Goal: Task Accomplishment & Management: Manage account settings

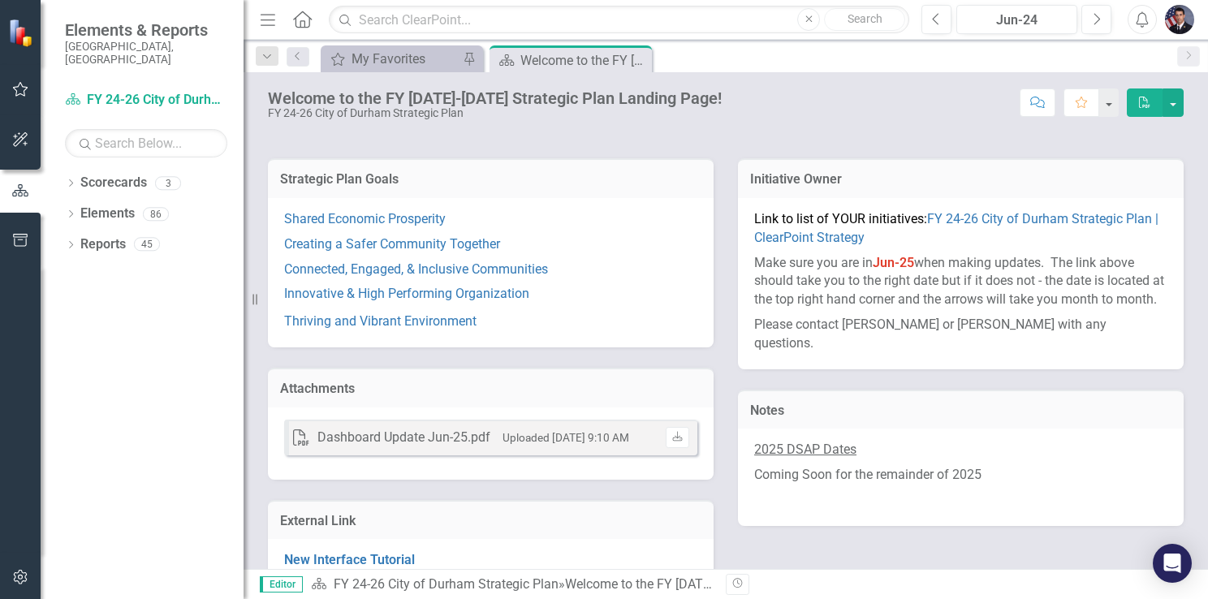
scroll to position [235, 0]
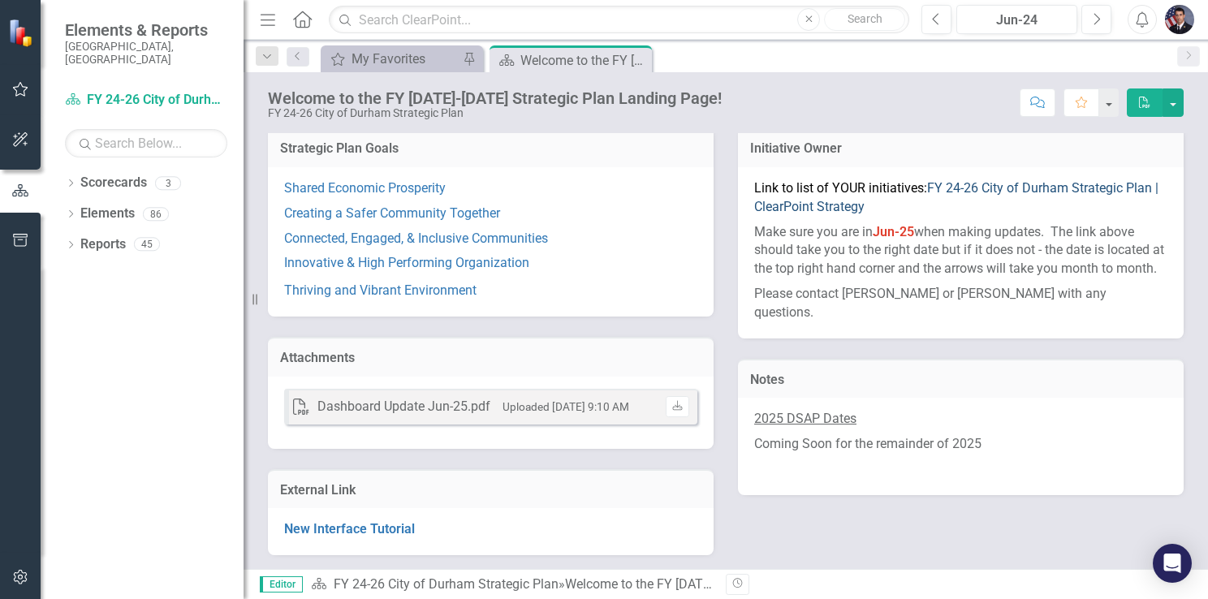
click at [989, 183] on link "FY 24-26 City of Durham Strategic Plan | ClearPoint Strategy" at bounding box center [956, 197] width 404 height 34
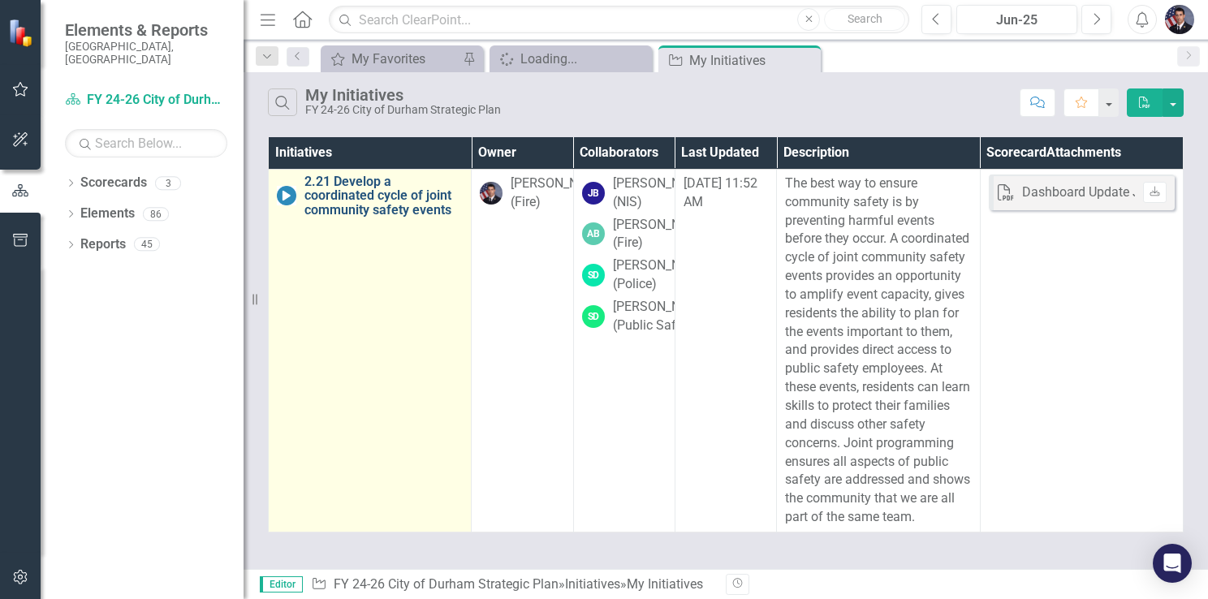
click at [347, 200] on link "2.21 Develop a coordinated cycle of joint community safety events" at bounding box center [383, 195] width 158 height 43
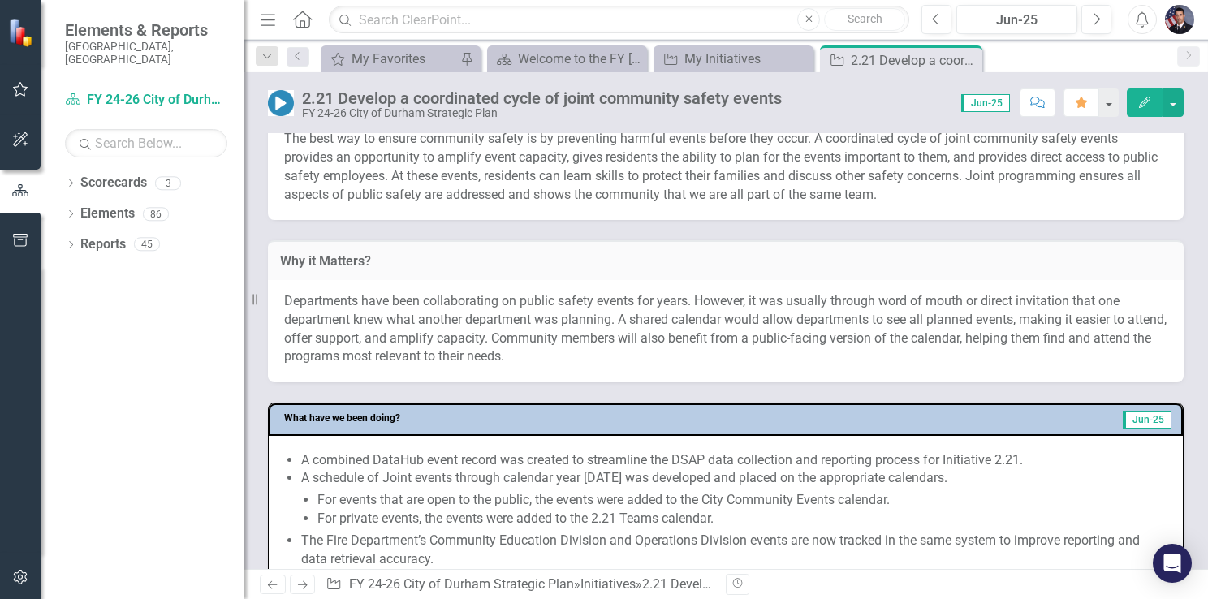
scroll to position [487, 0]
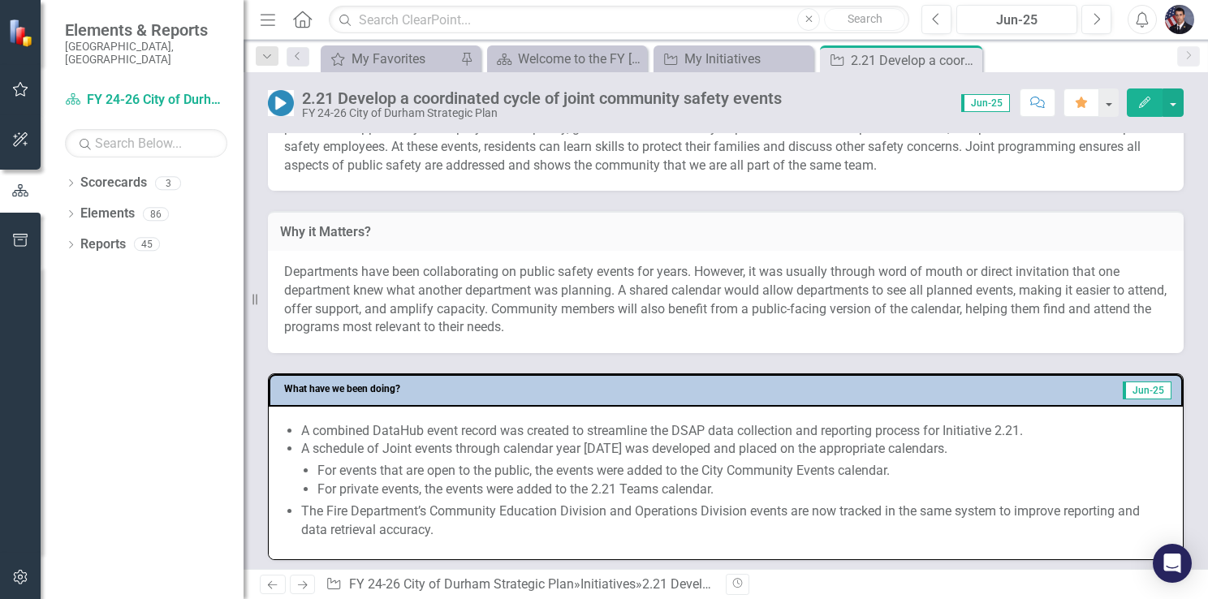
click at [730, 282] on span "Departments have been collaborating on public safety events for years. However,…" at bounding box center [725, 299] width 882 height 71
click at [1175, 102] on button "button" at bounding box center [1172, 102] width 21 height 28
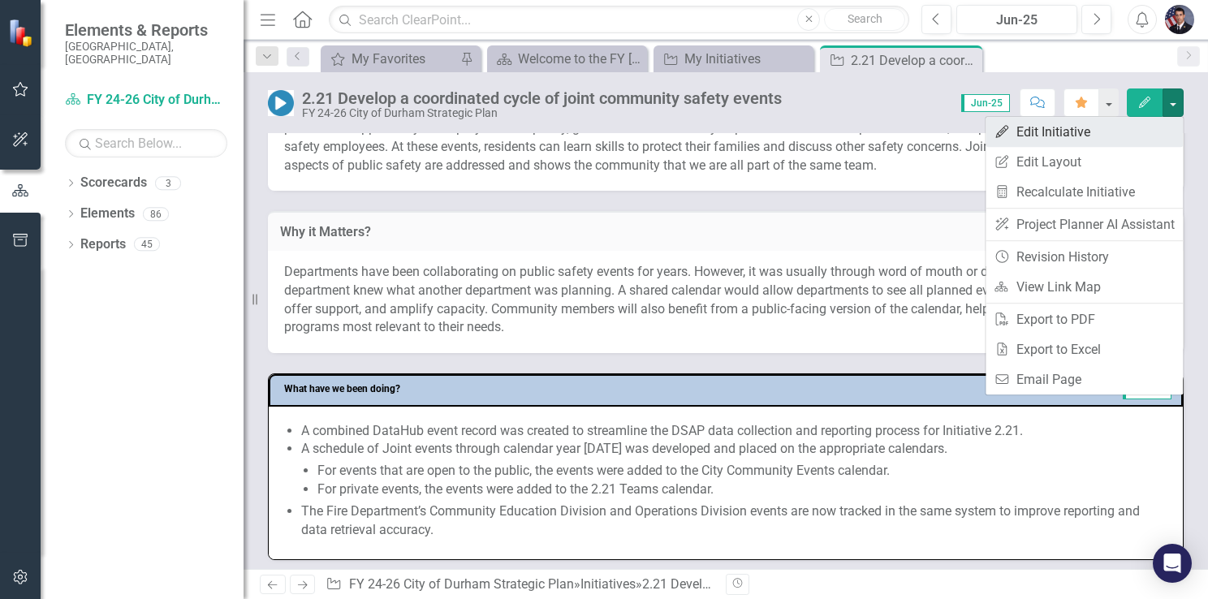
click at [1041, 131] on link "Edit Edit Initiative" at bounding box center [1083, 132] width 197 height 30
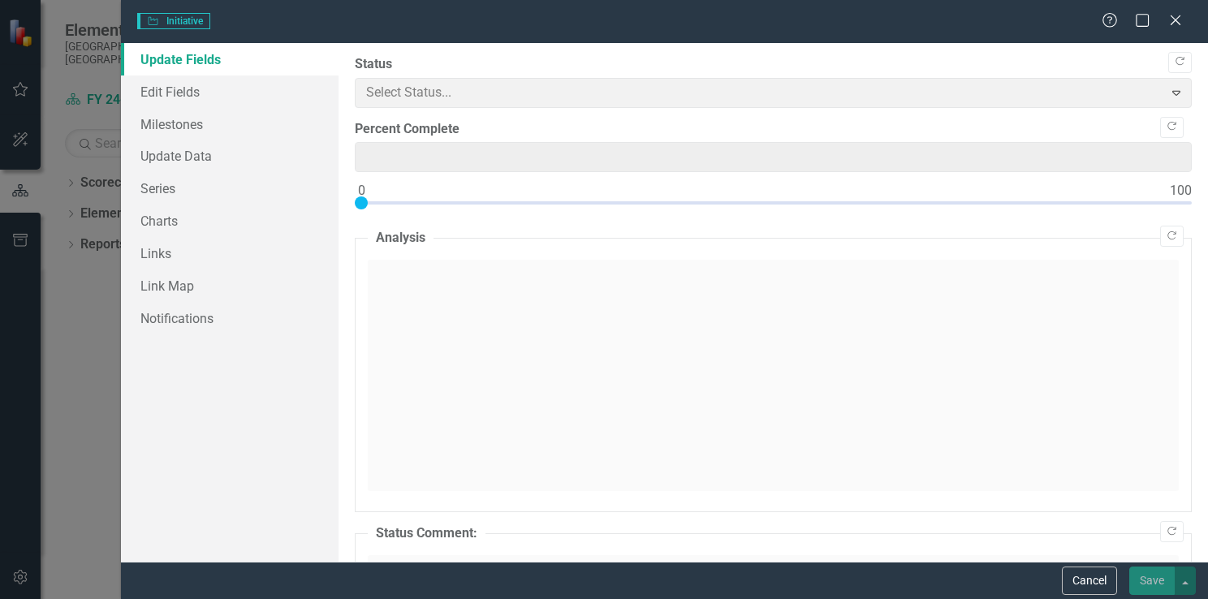
type input "0"
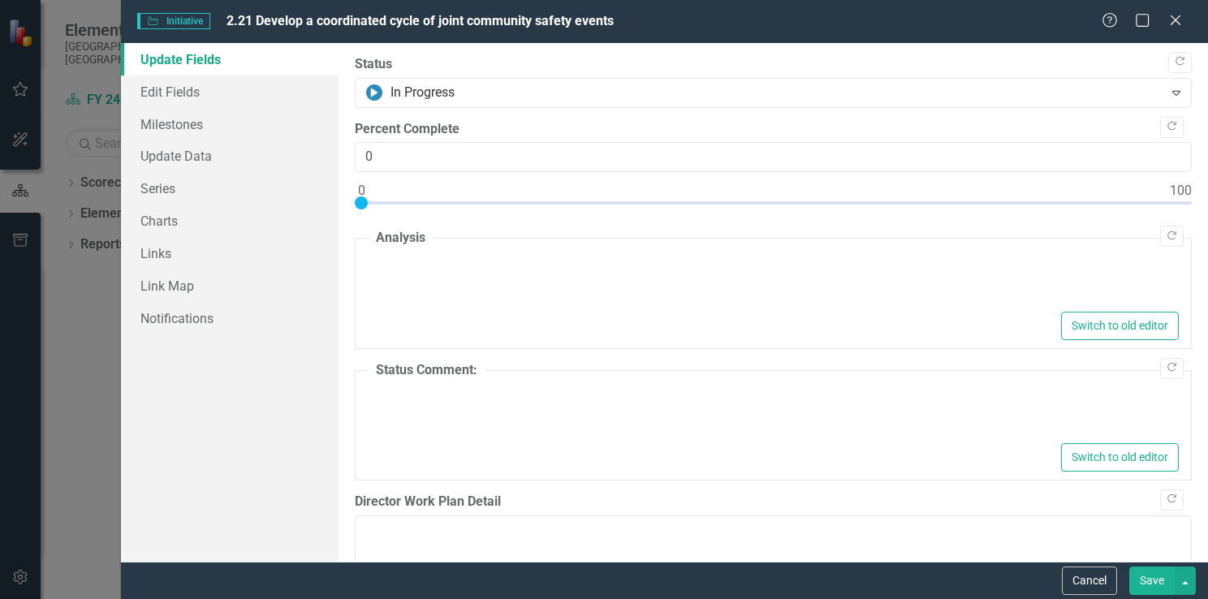
type textarea "<p>Throughout the year, the City of [GEOGRAPHIC_DATA] has averaged 2–3 communit…"
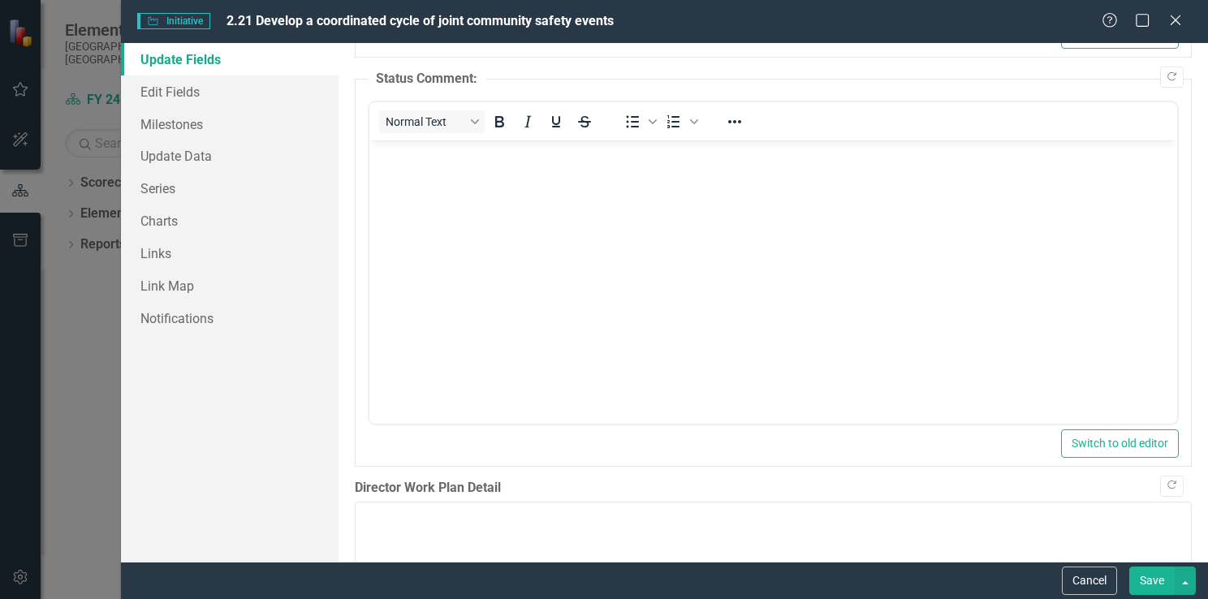
scroll to position [0, 0]
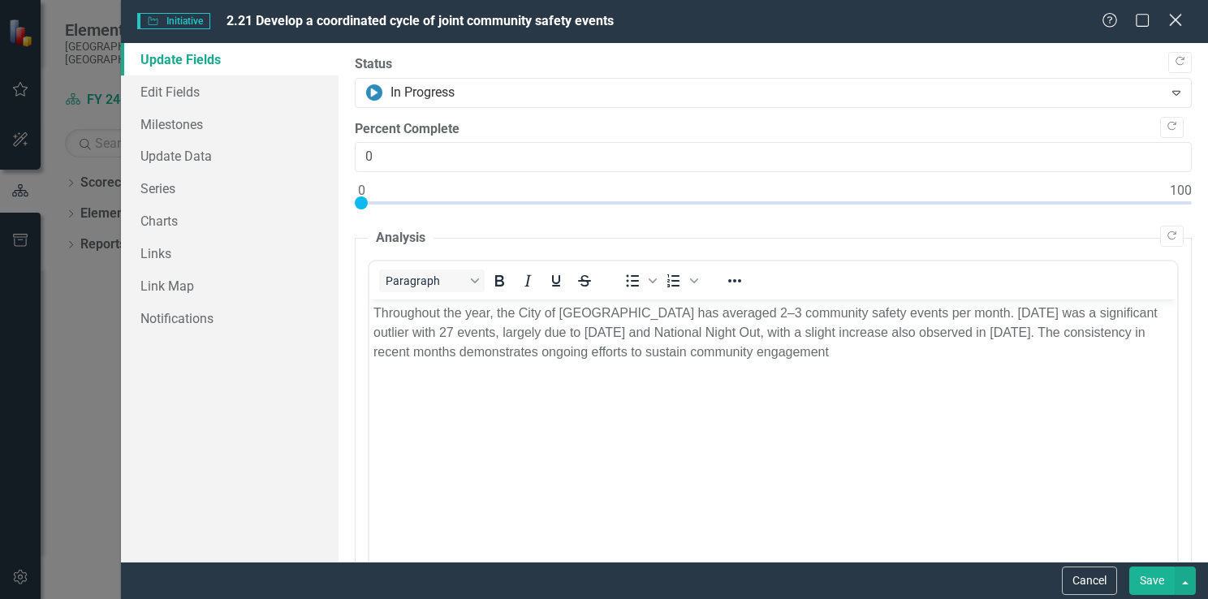
click at [1169, 18] on icon "Close" at bounding box center [1175, 19] width 20 height 15
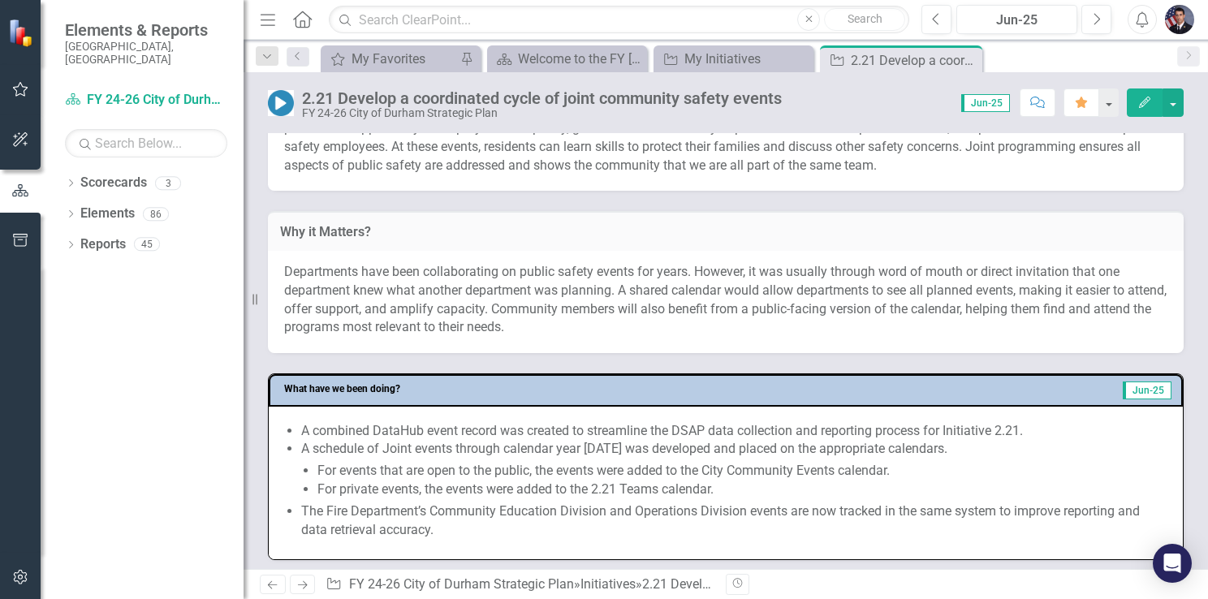
click at [825, 273] on span "Departments have been collaborating on public safety events for years. However,…" at bounding box center [725, 299] width 882 height 71
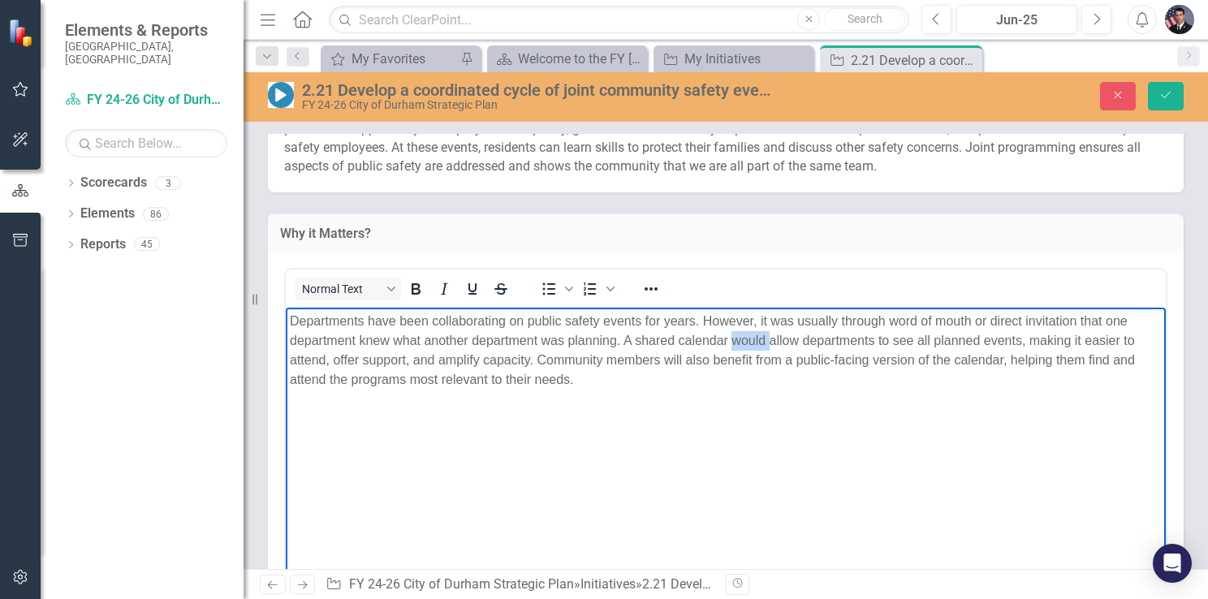
drag, startPoint x: 734, startPoint y: 342, endPoint x: 769, endPoint y: 342, distance: 34.1
click at [769, 342] on span "Departments have been collaborating on public safety events for years. However,…" at bounding box center [712, 350] width 845 height 72
click at [832, 429] on body "Departments have been collaborating on public safety events for years. However,…" at bounding box center [726, 429] width 880 height 243
click at [578, 384] on p "Departments have been collaborating on public safety events for years. However,…" at bounding box center [726, 351] width 872 height 78
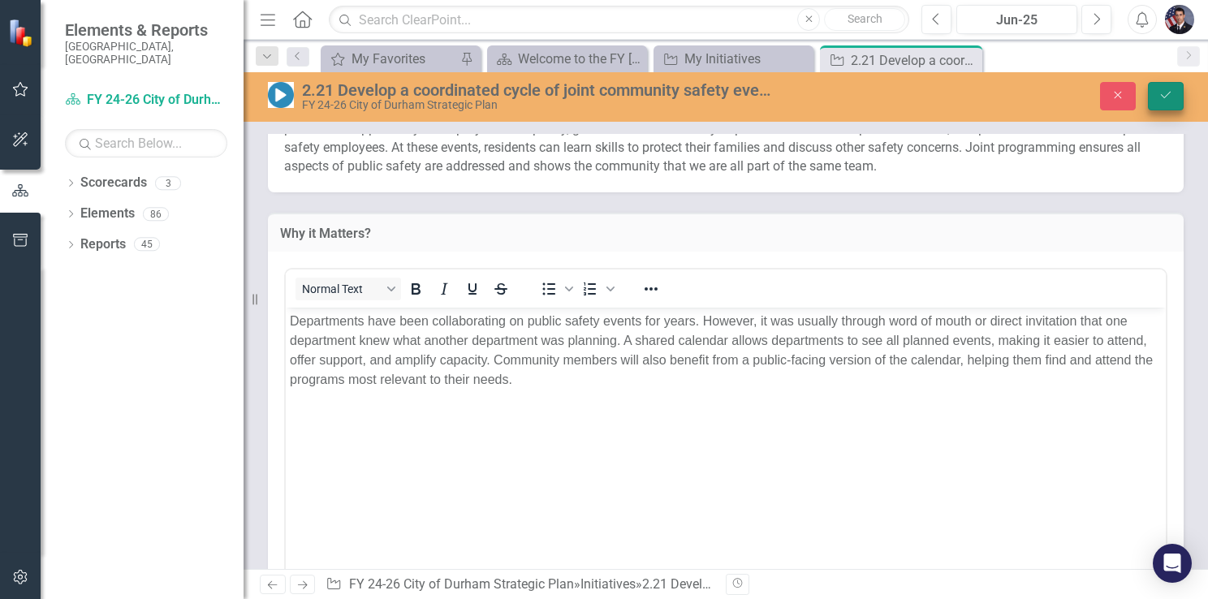
click at [1169, 99] on icon "Save" at bounding box center [1165, 94] width 15 height 11
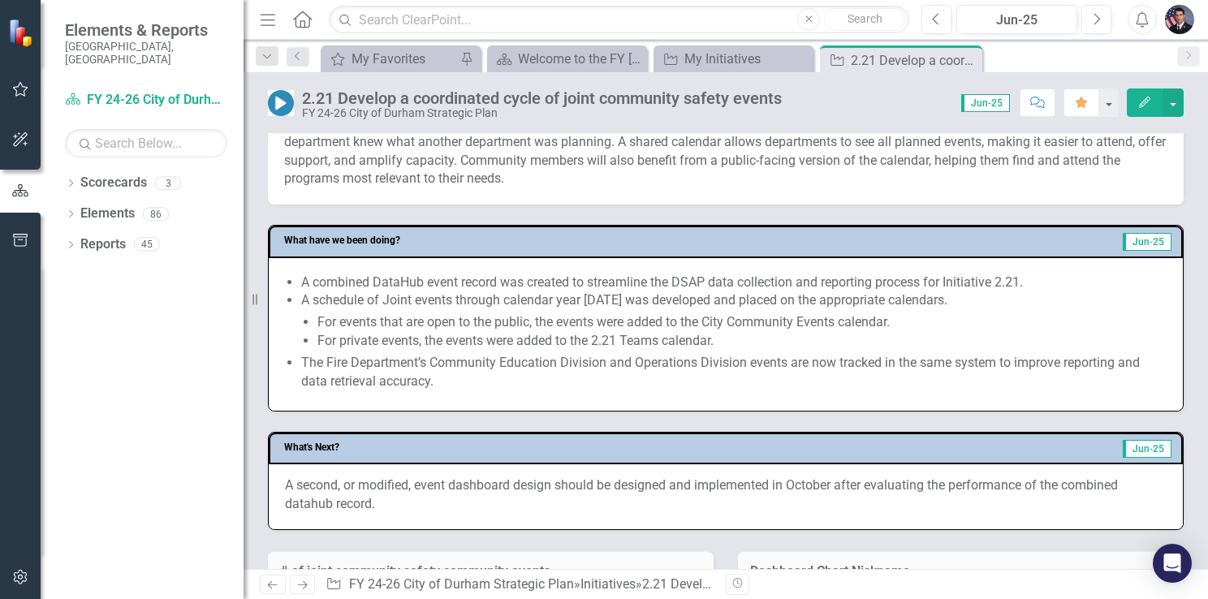
scroll to position [649, 0]
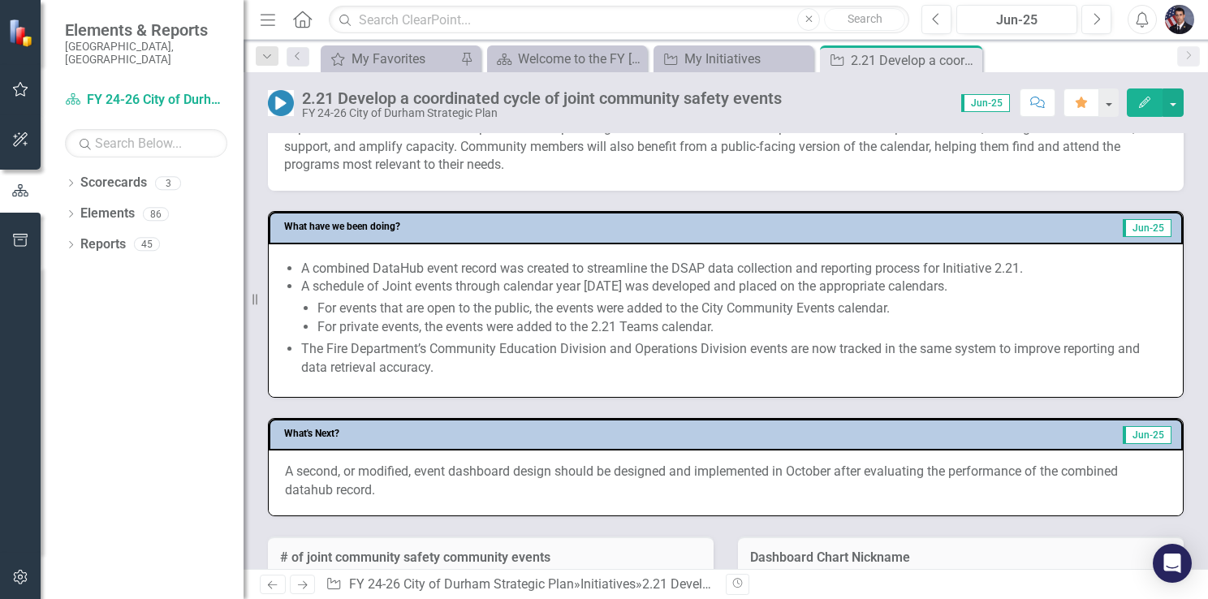
click at [441, 265] on li "A combined DataHub event record was created to streamline the DSAP data collect…" at bounding box center [733, 269] width 865 height 19
click at [441, 263] on li "A combined DataHub event record was created to streamline the DSAP data collect…" at bounding box center [733, 269] width 865 height 19
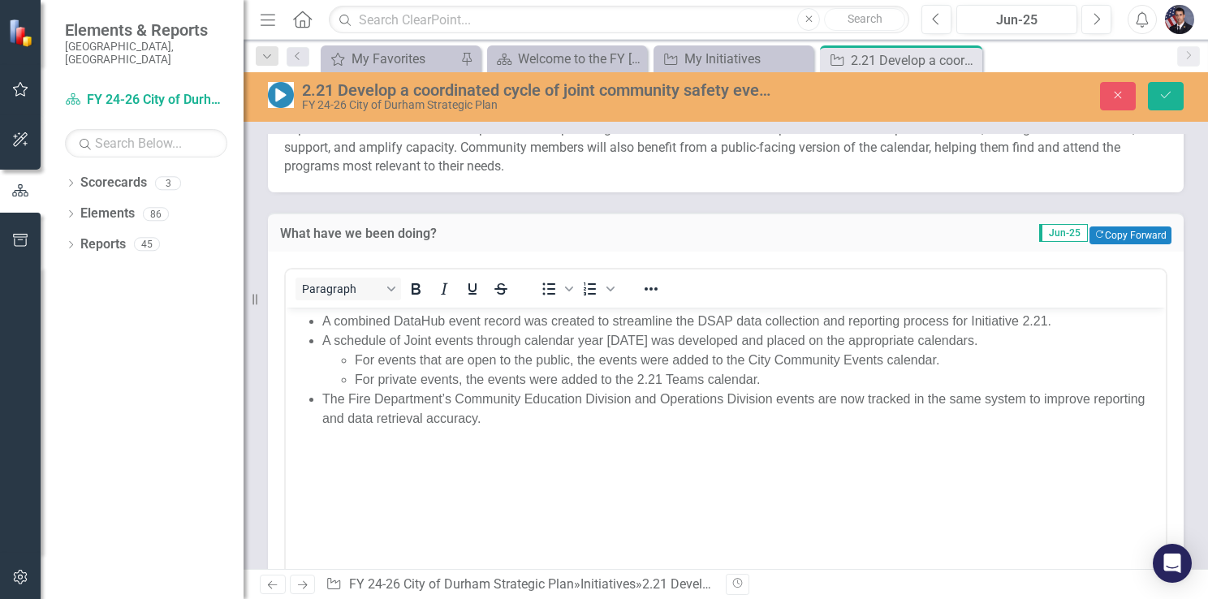
scroll to position [0, 0]
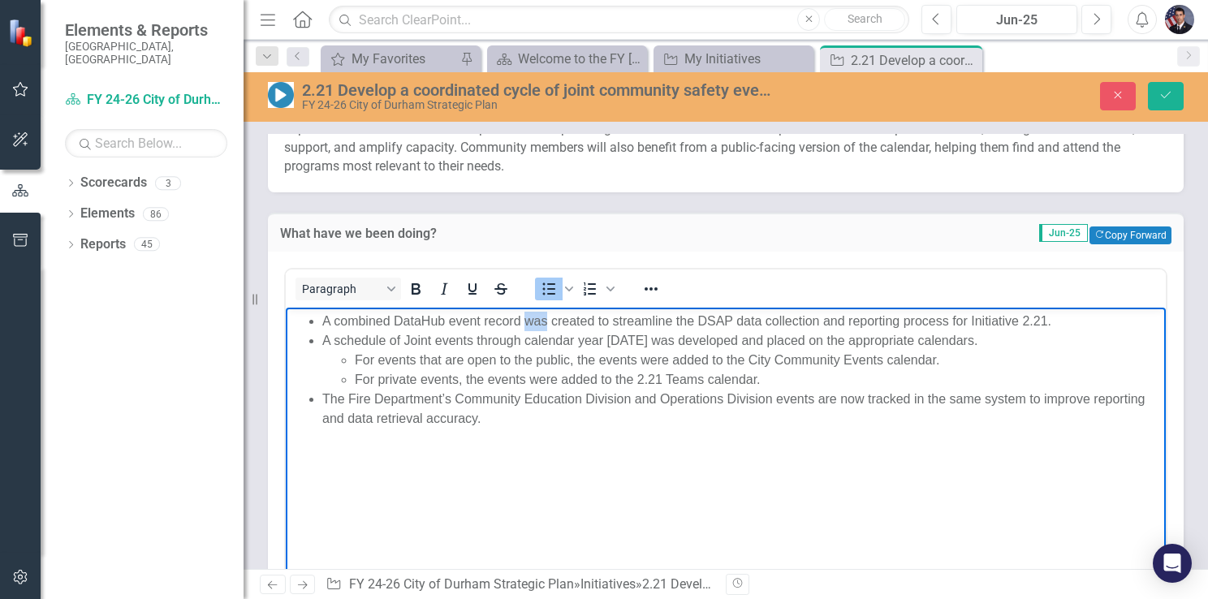
drag, startPoint x: 524, startPoint y: 322, endPoint x: 547, endPoint y: 326, distance: 23.1
click at [547, 326] on li "A combined DataHub event record was created to streamline the DSAP data collect…" at bounding box center [741, 321] width 839 height 19
click at [596, 322] on li "A combined DataHub event record is being created to streamline the DSAP data co…" at bounding box center [741, 321] width 839 height 19
drag, startPoint x: 839, startPoint y: 398, endPoint x: 866, endPoint y: 395, distance: 26.9
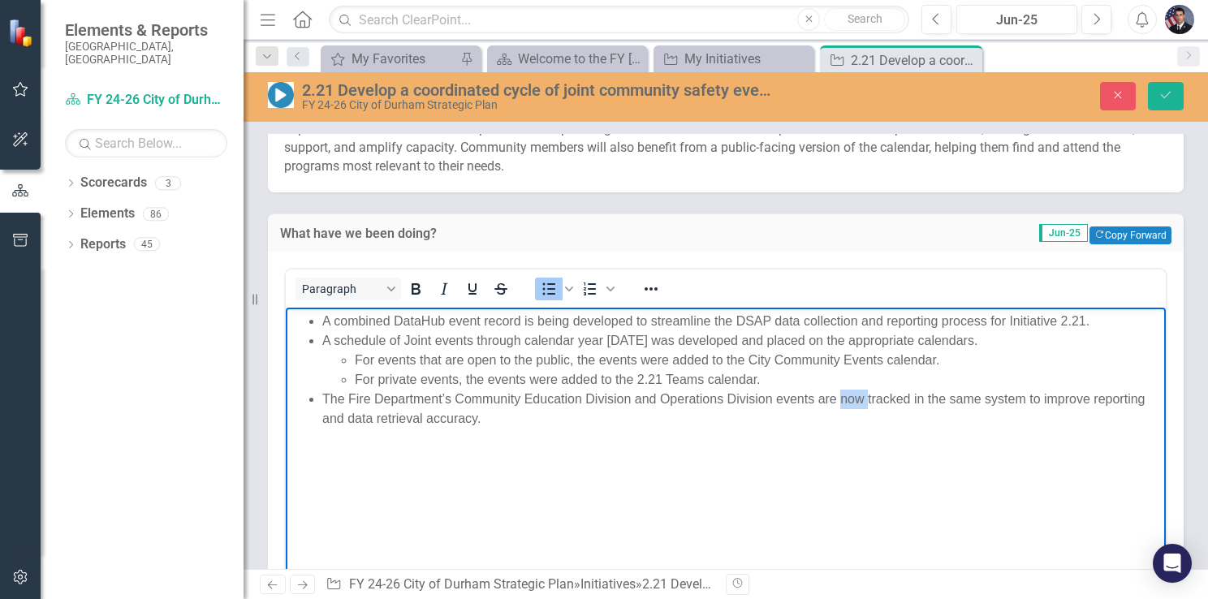
click at [866, 395] on li "The Fire Department’s Community Education Division and Operations Division even…" at bounding box center [741, 409] width 839 height 39
click at [579, 420] on li "The Fire Department’s Community Education Division and Operations Division even…" at bounding box center [741, 409] width 839 height 39
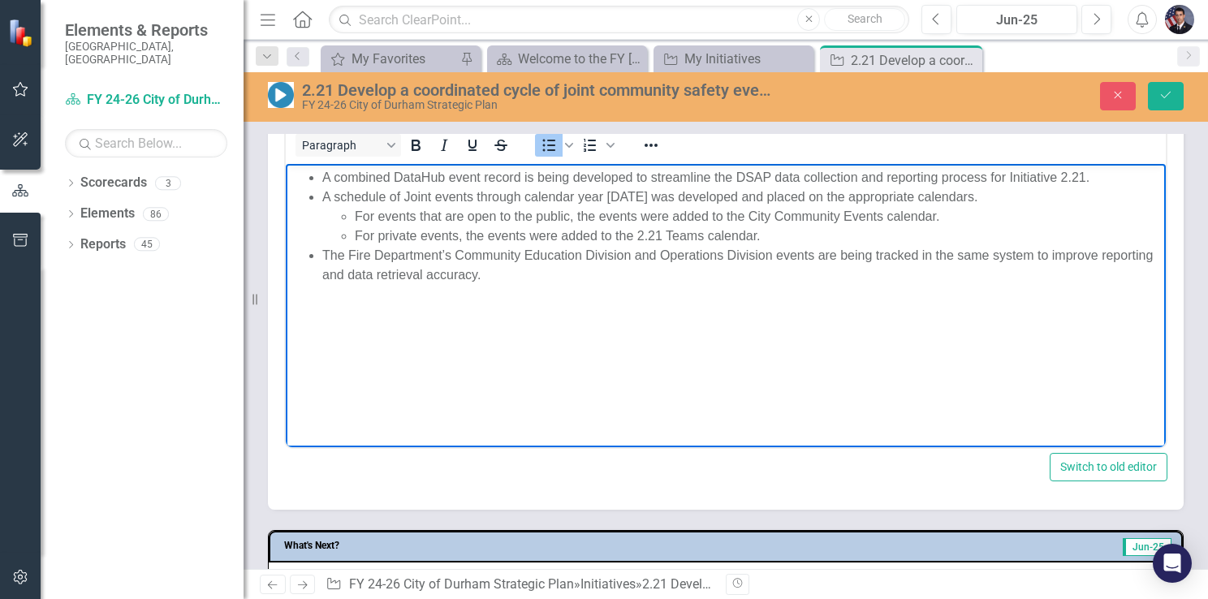
scroll to position [893, 0]
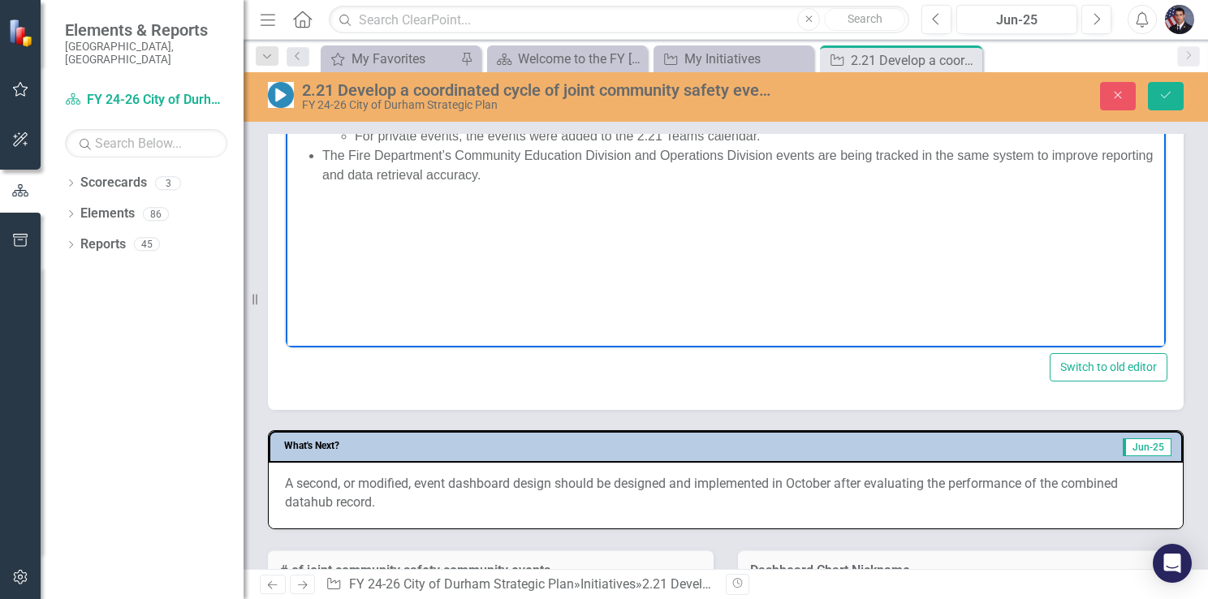
click at [393, 491] on p "A second, or modified, event dashboard design should be designed and implemente…" at bounding box center [725, 493] width 881 height 37
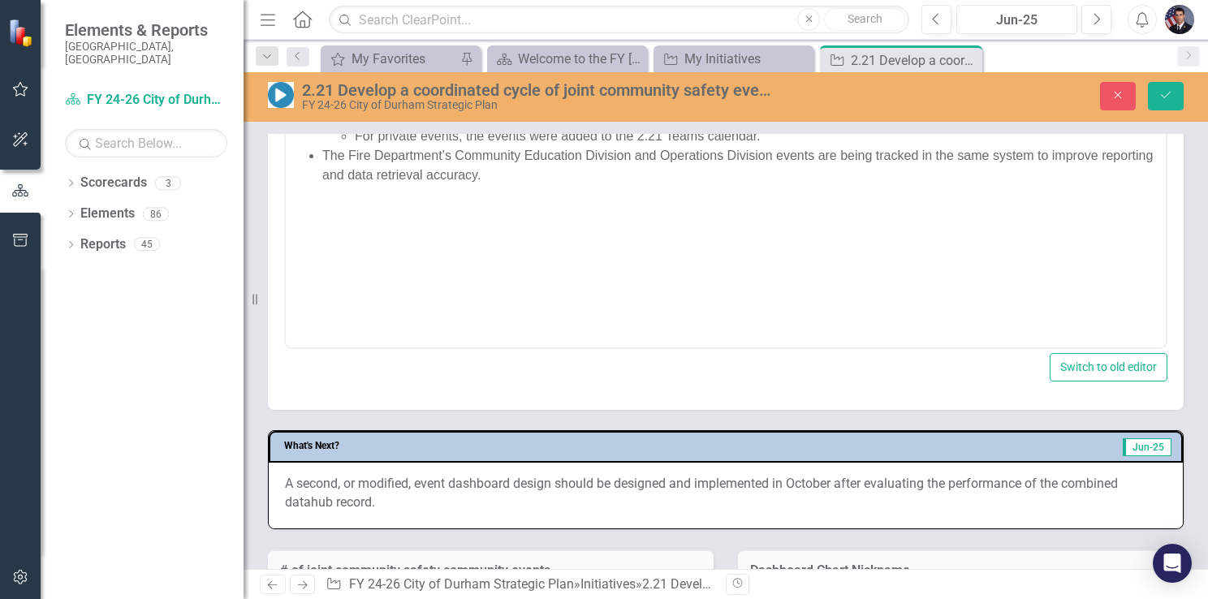
click at [370, 501] on p "A second, or modified, event dashboard design should be designed and implemente…" at bounding box center [725, 493] width 881 height 37
click at [443, 479] on p "A second, or modified, event dashboard design should be designed and implemente…" at bounding box center [725, 493] width 881 height 37
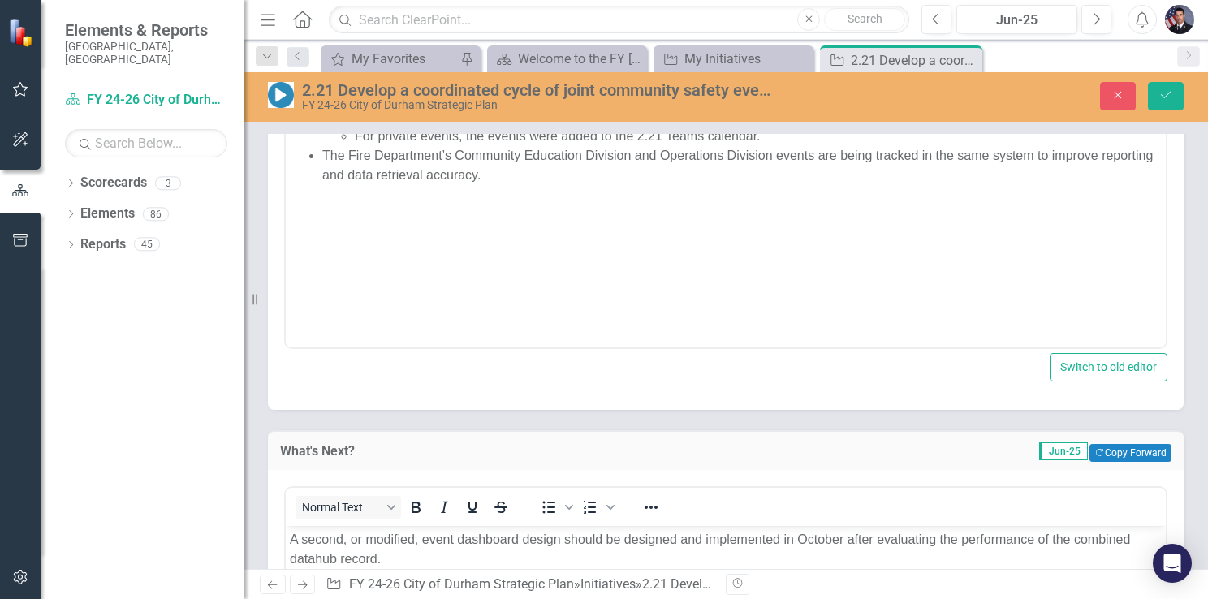
scroll to position [1055, 0]
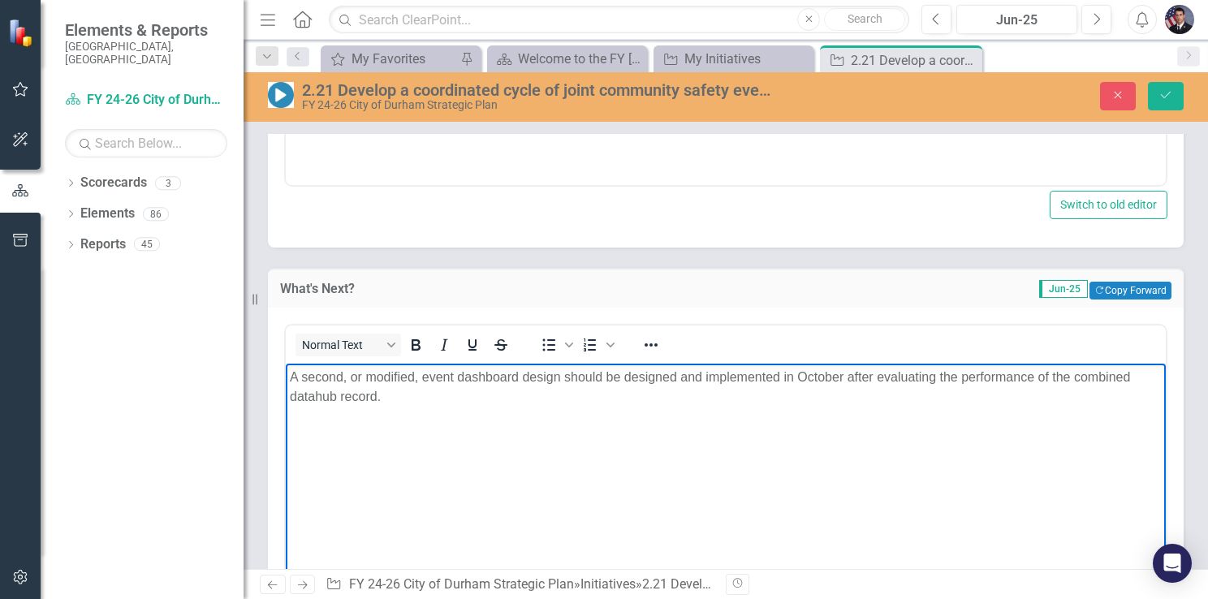
click at [376, 395] on p "A second, or modified, event dashboard design should be designed and implemente…" at bounding box center [726, 386] width 872 height 39
click at [801, 375] on p "A second, or modified, event dashboard design should be designed and implemente…" at bounding box center [726, 386] width 872 height 39
drag, startPoint x: 381, startPoint y: 395, endPoint x: 408, endPoint y: 382, distance: 30.5
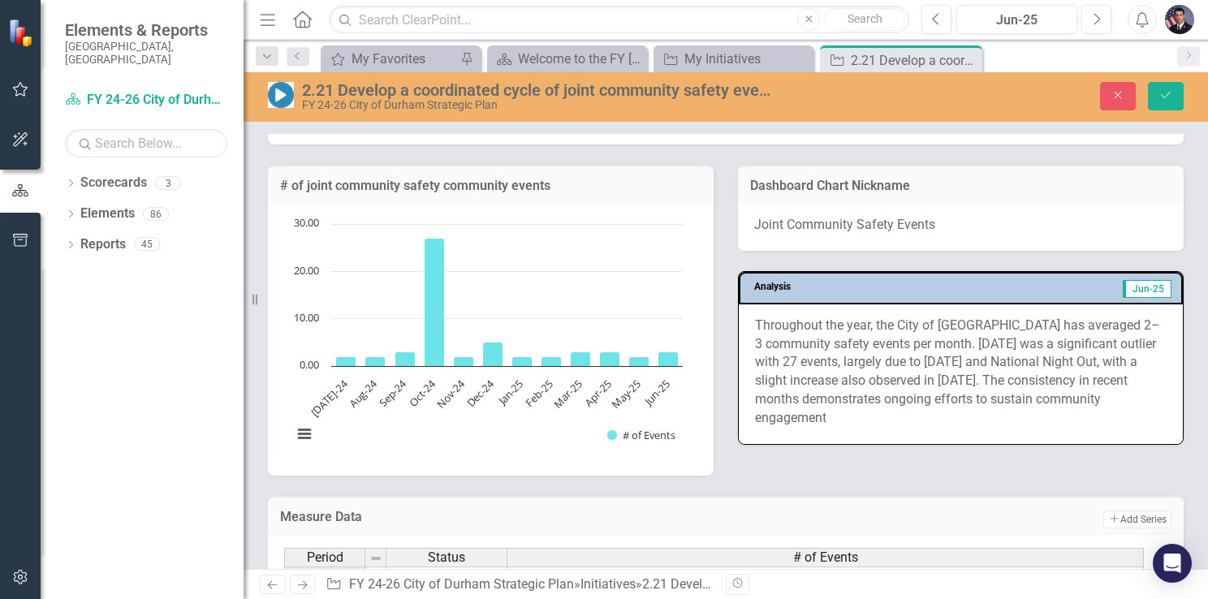
scroll to position [1623, 0]
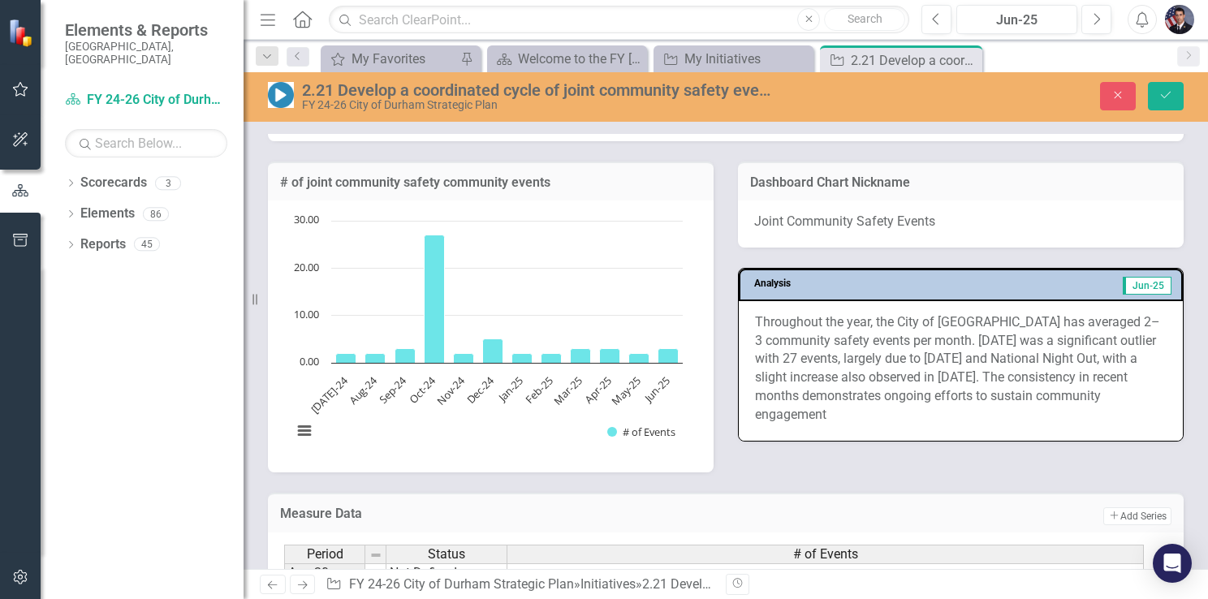
click at [507, 280] on rect "Interactive chart" at bounding box center [487, 334] width 407 height 243
click at [1165, 87] on button "Save" at bounding box center [1166, 96] width 36 height 28
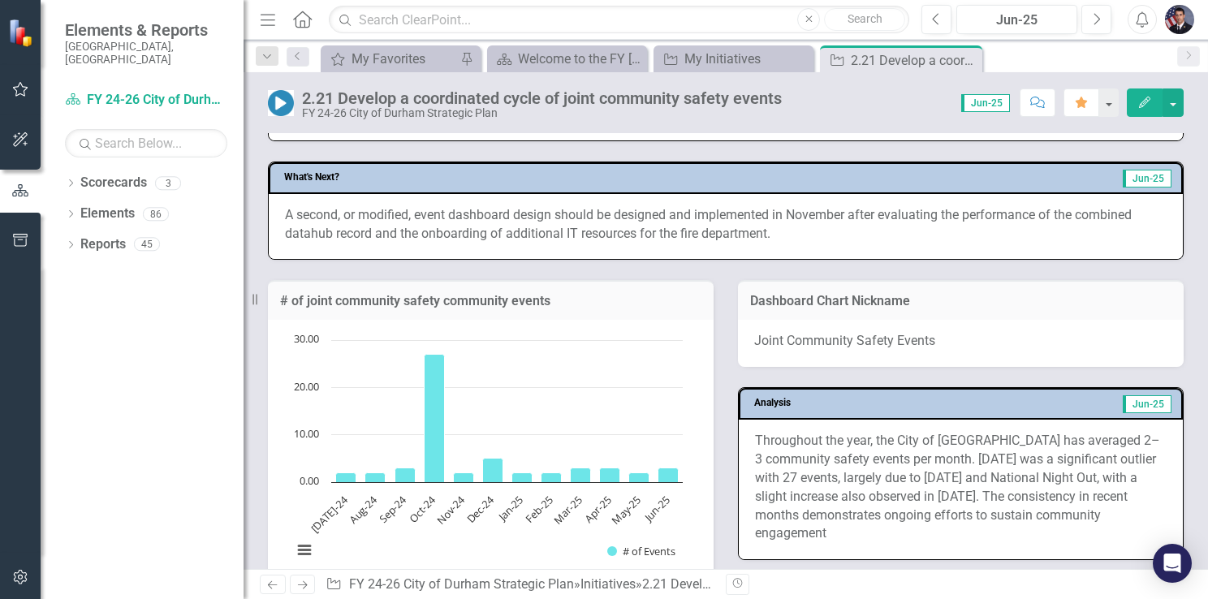
scroll to position [974, 0]
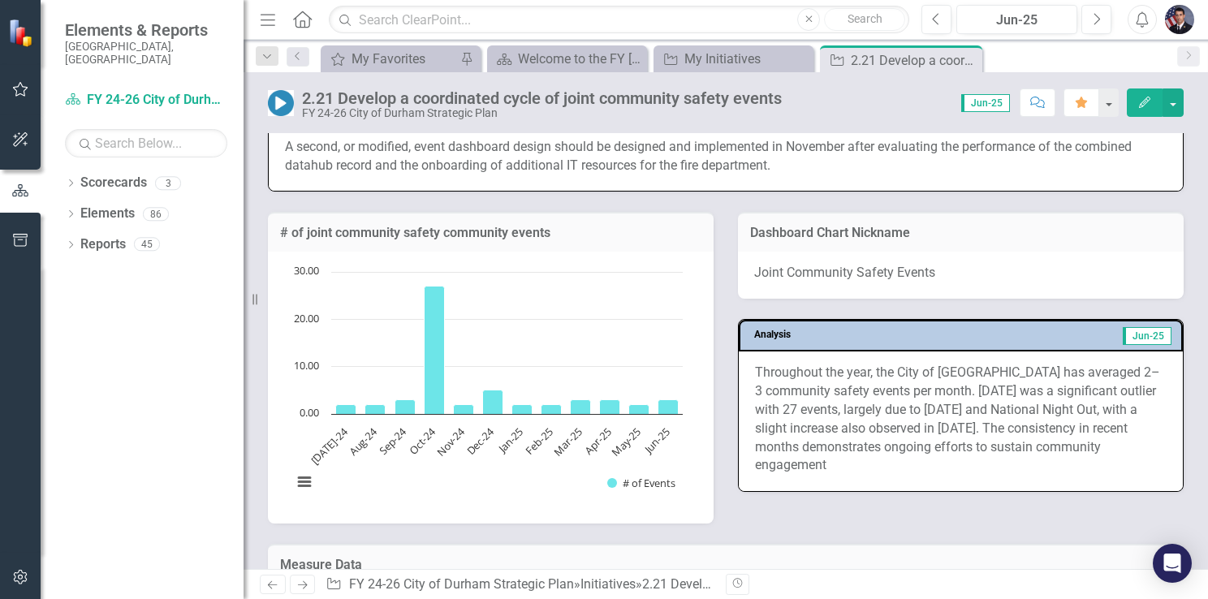
click at [484, 333] on rect "Interactive chart" at bounding box center [487, 385] width 407 height 243
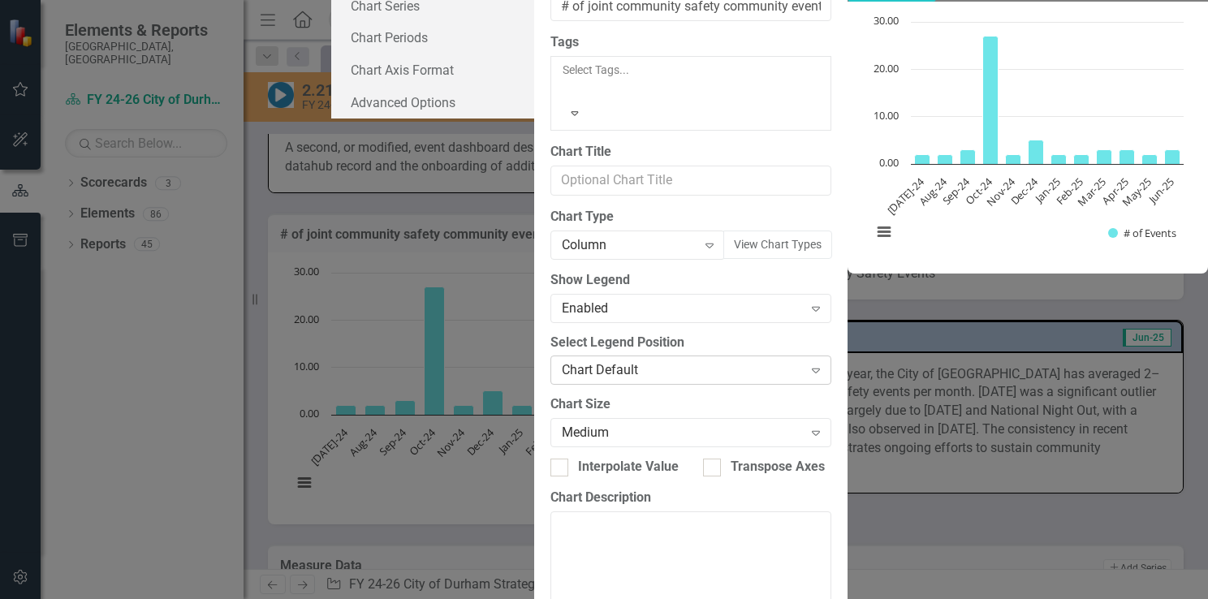
scroll to position [0, 0]
click at [346, 118] on div "Chart Chart Series Chart Periods Chart Axis Format Advanced Options" at bounding box center [432, 38] width 203 height 162
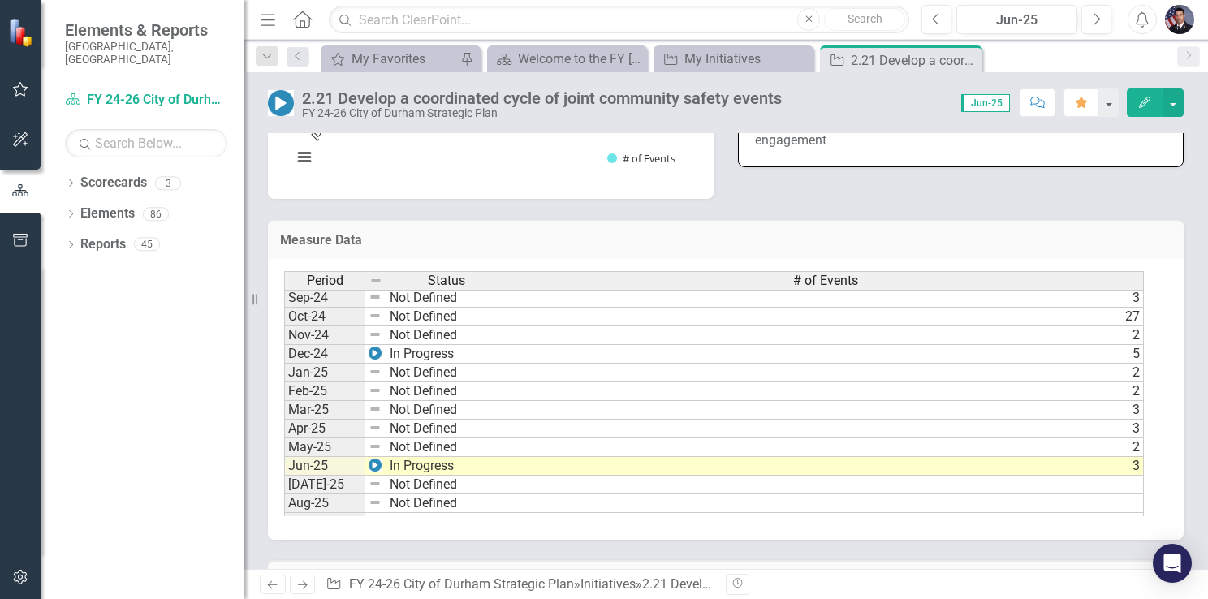
scroll to position [821, 0]
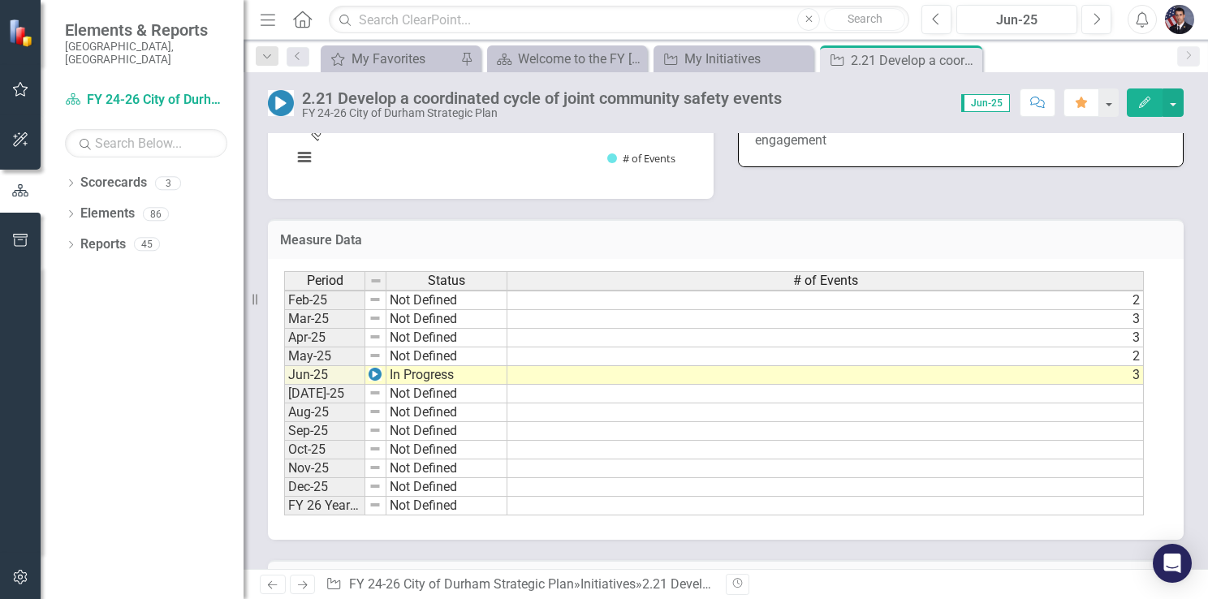
click at [320, 385] on td "[DATE]-25" at bounding box center [324, 394] width 81 height 19
click at [1121, 385] on td at bounding box center [825, 394] width 636 height 19
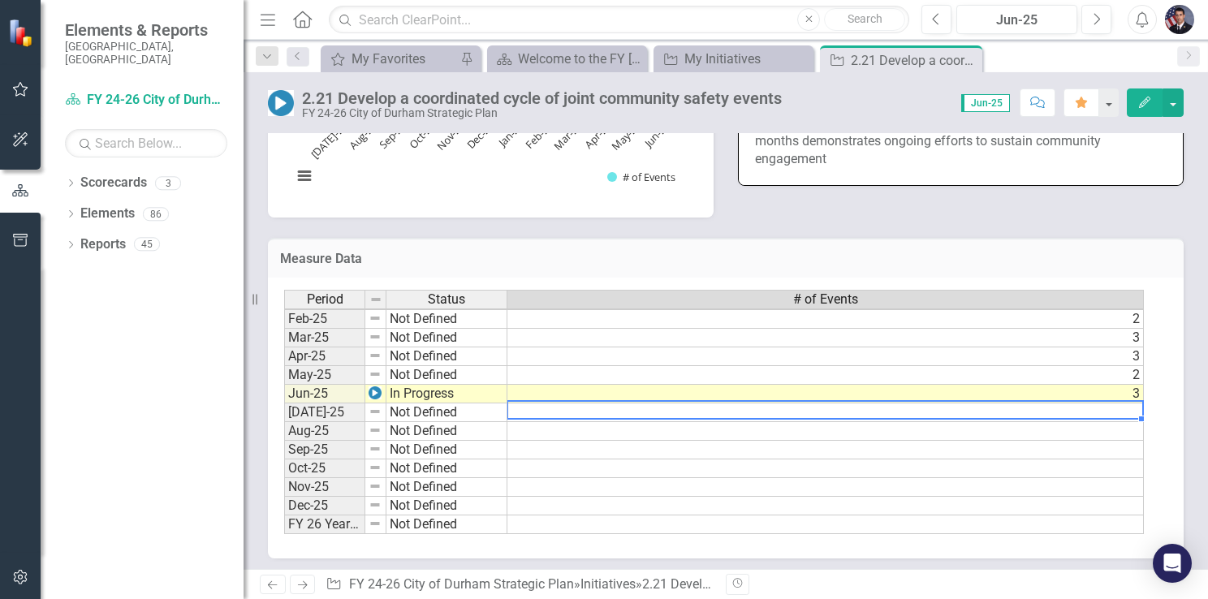
scroll to position [1605, 0]
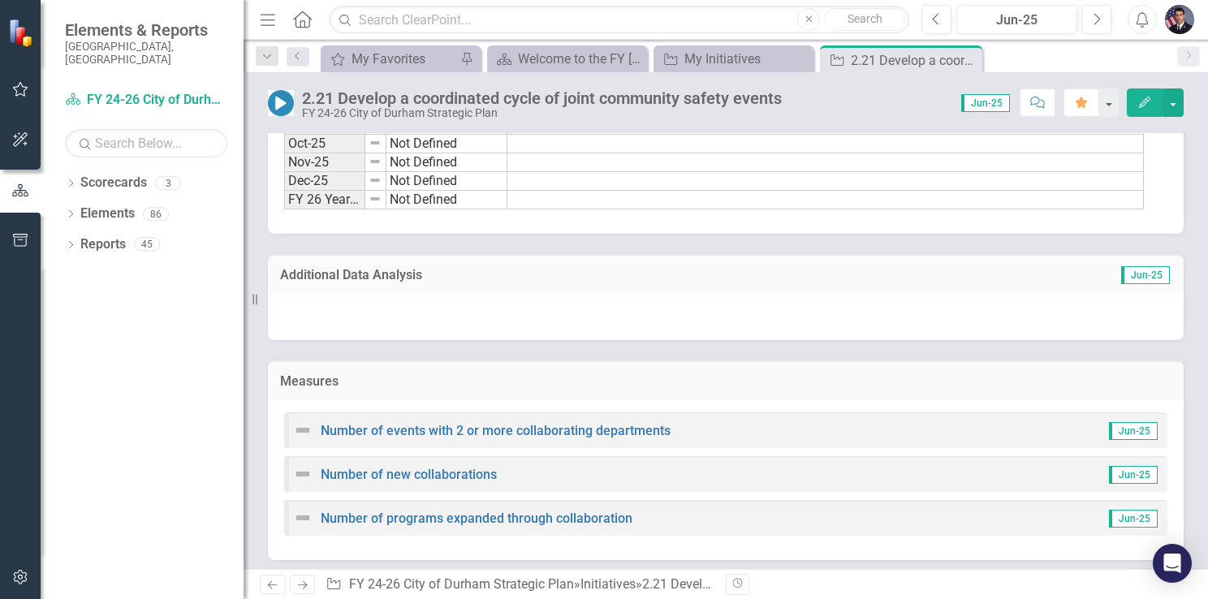
click at [656, 513] on div "Number of programs expanded through collaboration Jun-25" at bounding box center [725, 518] width 883 height 36
click at [575, 515] on link "Number of programs expanded through collaboration" at bounding box center [477, 517] width 312 height 15
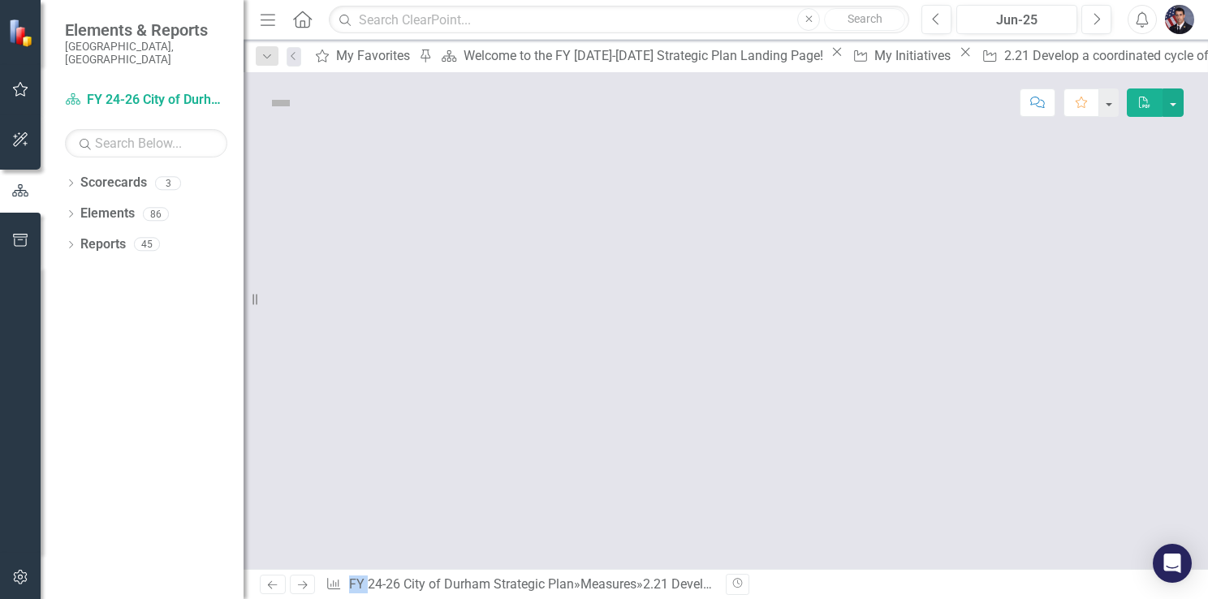
click at [575, 515] on div at bounding box center [725, 351] width 964 height 436
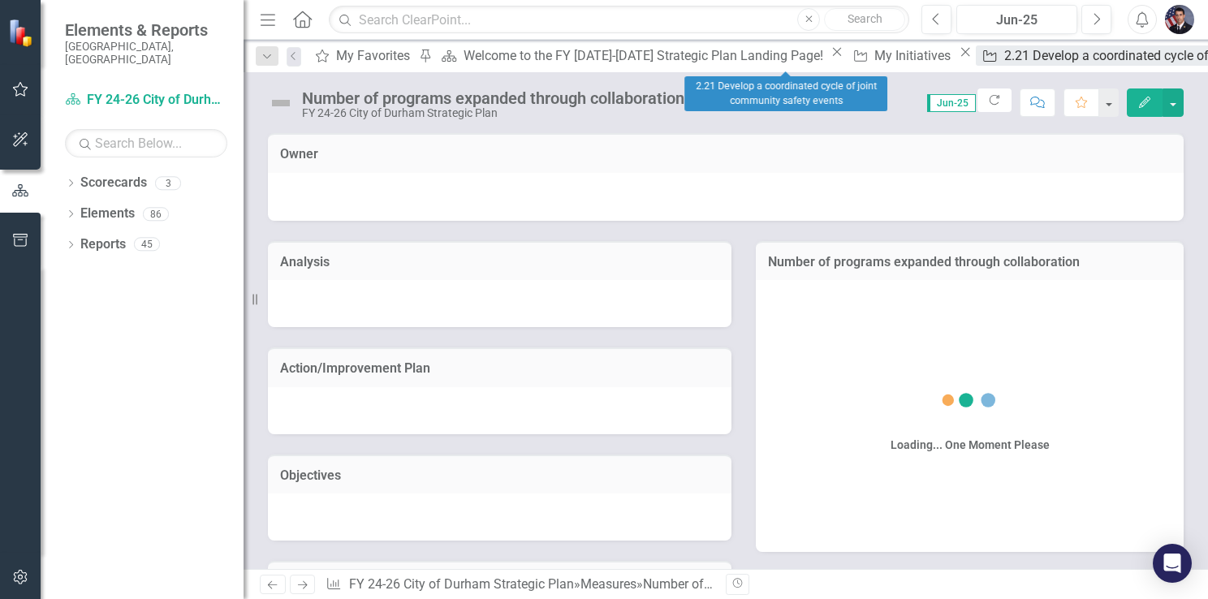
click at [1004, 49] on div "2.21 Develop a coordinated cycle of joint community safety events" at bounding box center [1196, 55] width 384 height 20
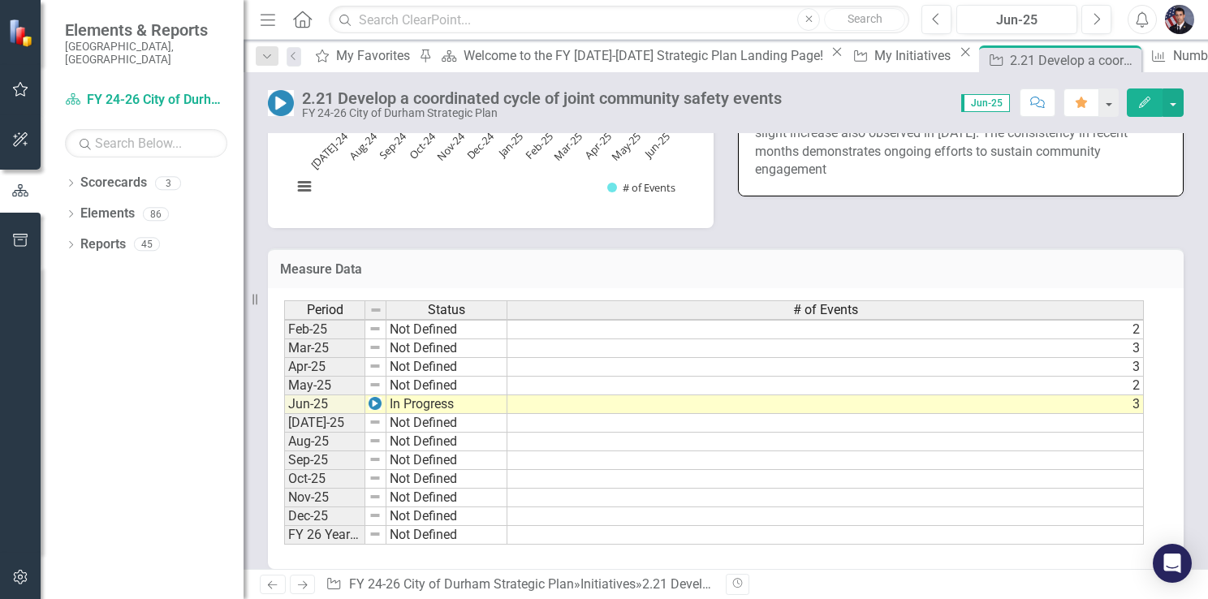
scroll to position [1461, 0]
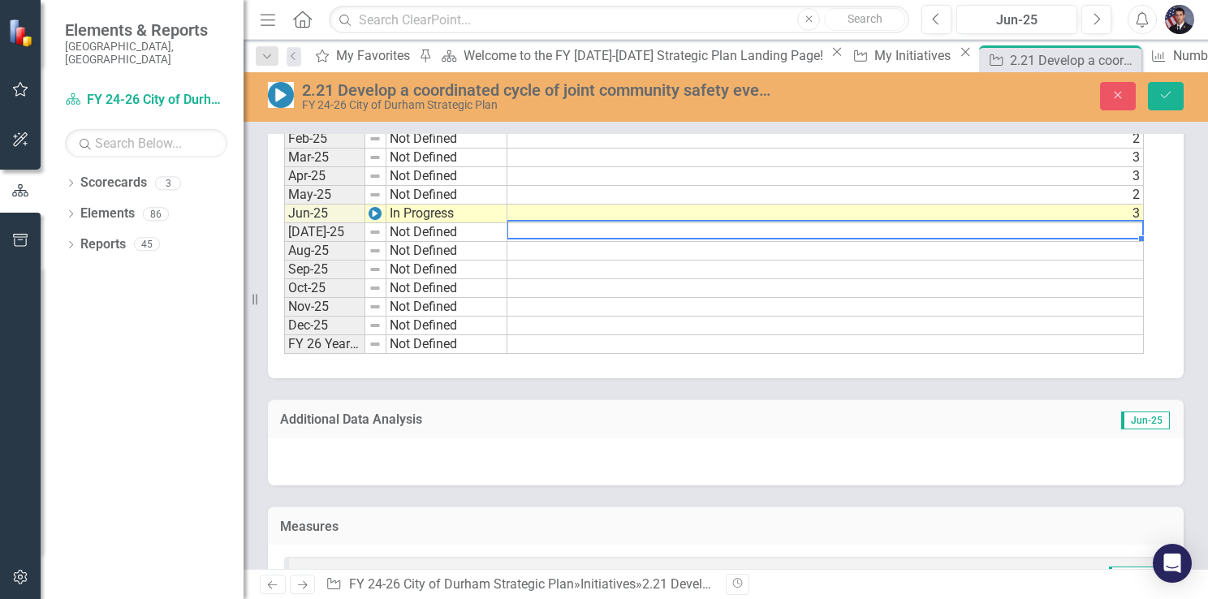
click at [1111, 223] on td at bounding box center [825, 232] width 636 height 19
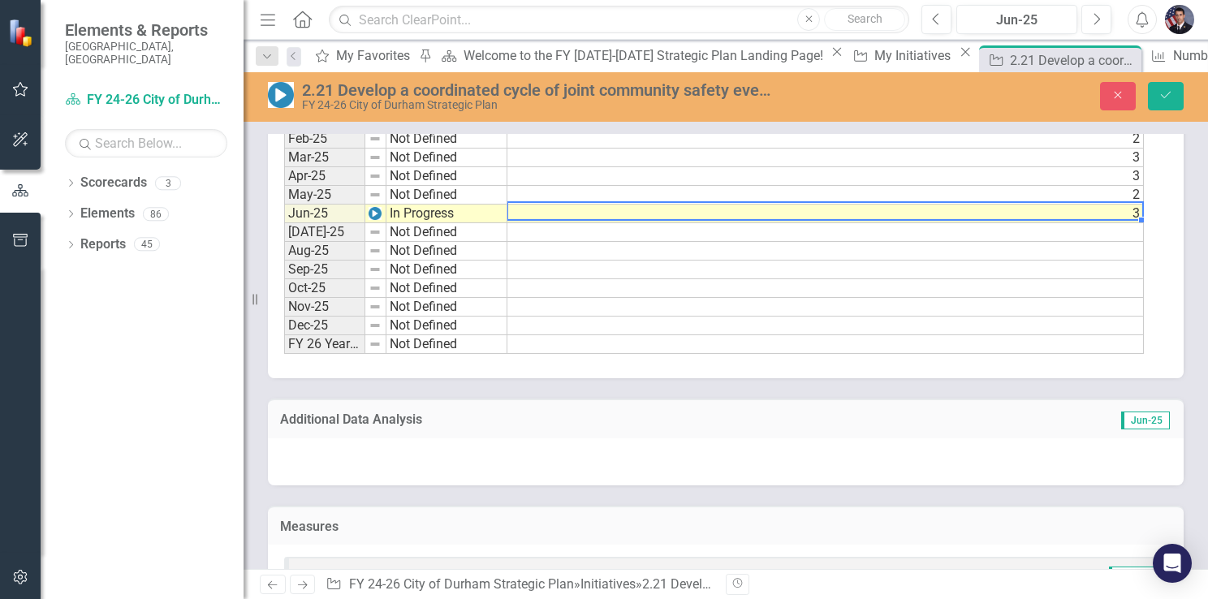
click at [1110, 205] on td "3" at bounding box center [825, 214] width 636 height 19
click at [1115, 223] on td at bounding box center [825, 232] width 636 height 19
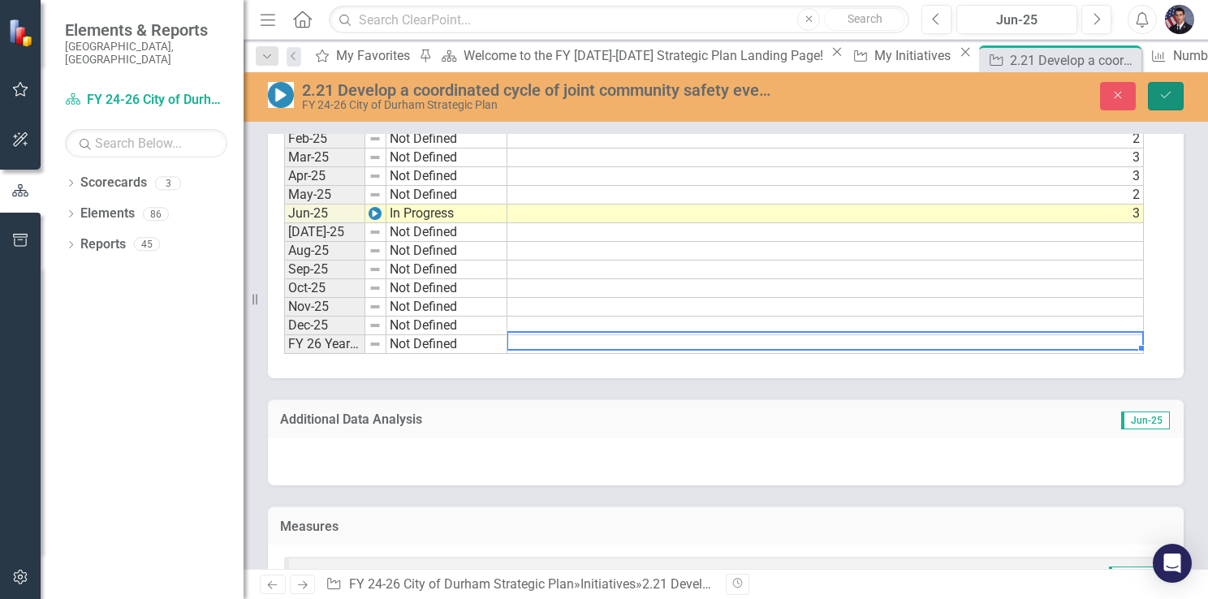
click at [1163, 92] on icon "Save" at bounding box center [1165, 94] width 15 height 11
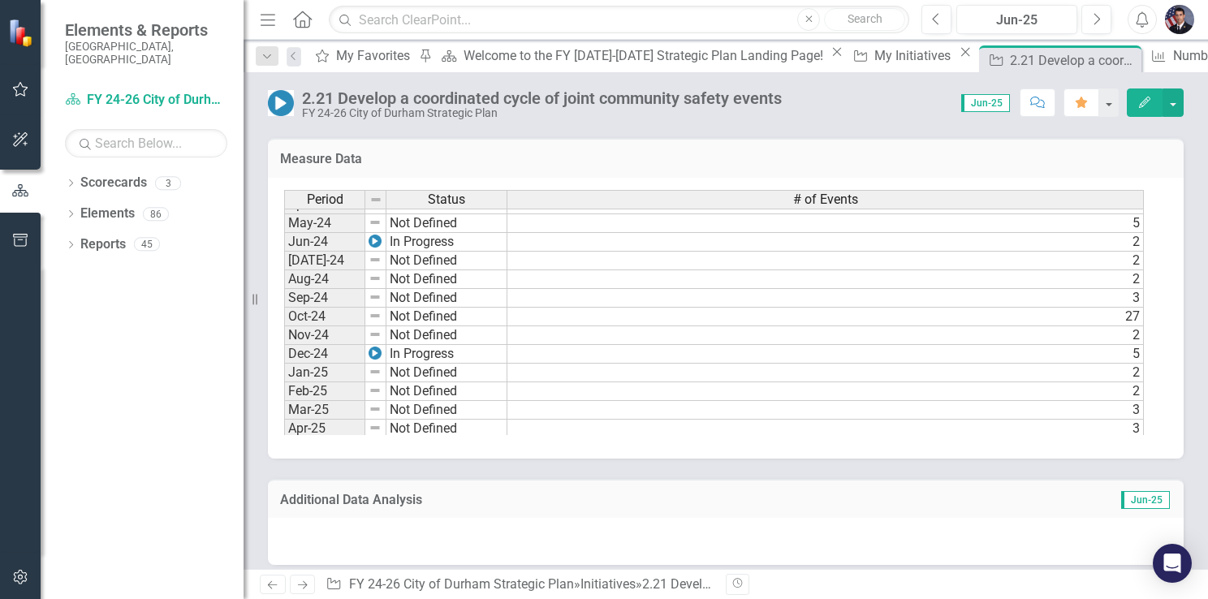
scroll to position [730, 0]
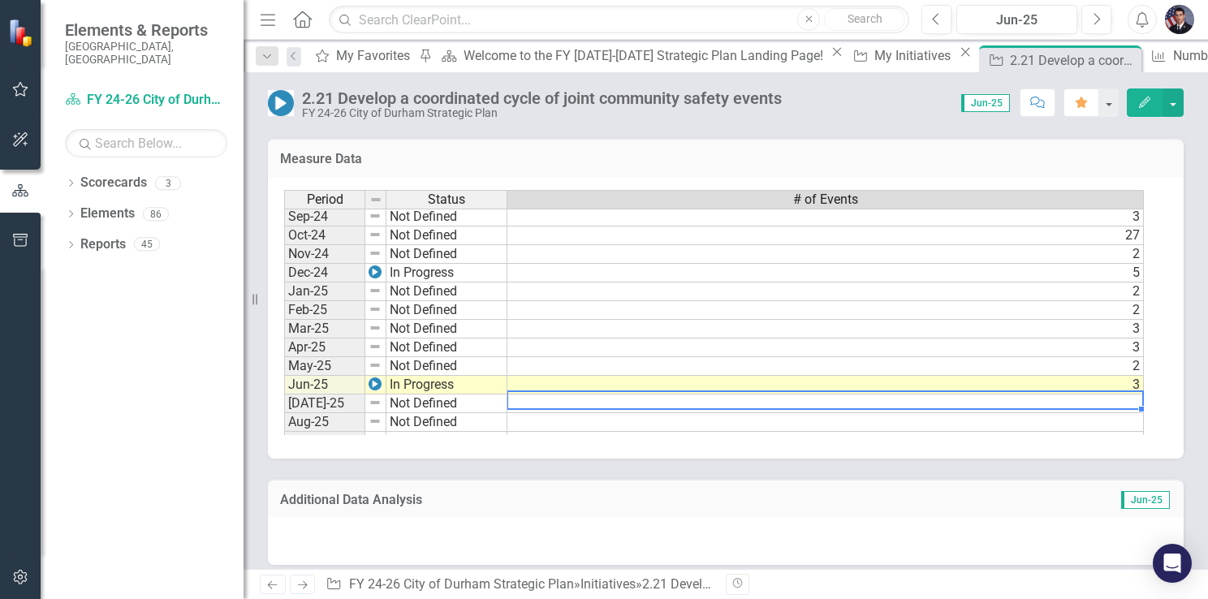
click at [605, 398] on td at bounding box center [825, 403] width 636 height 19
click at [1126, 394] on td at bounding box center [825, 403] width 636 height 19
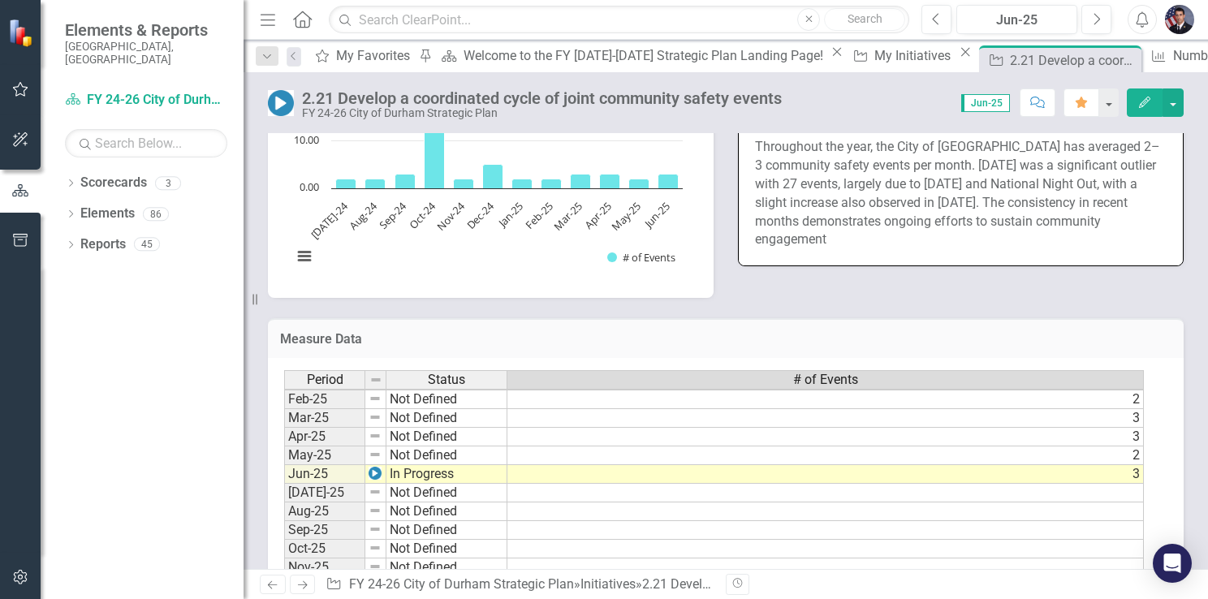
scroll to position [670, 0]
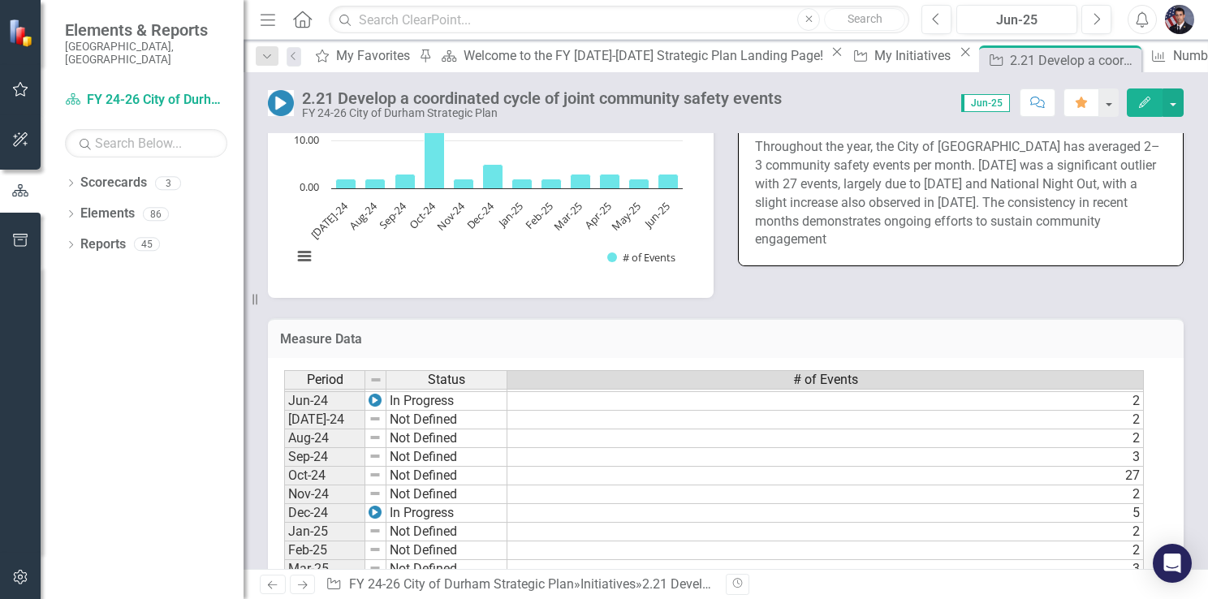
click at [523, 245] on rect "Interactive chart" at bounding box center [487, 159] width 407 height 243
click at [1144, 101] on icon "Edit" at bounding box center [1144, 102] width 15 height 11
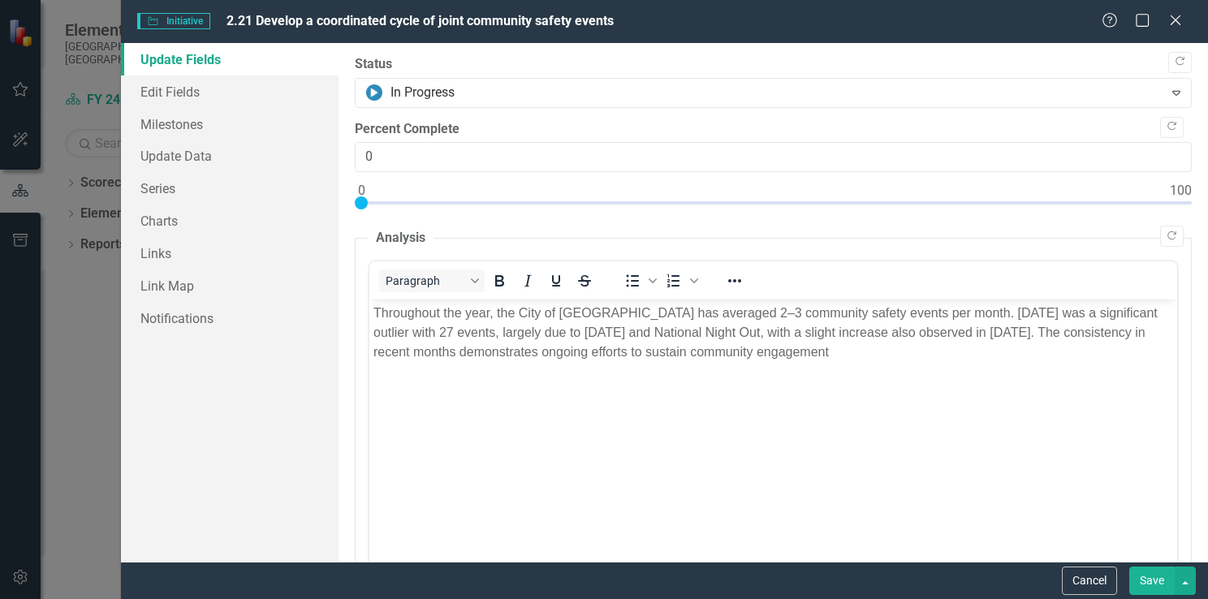
scroll to position [0, 0]
click at [1171, 11] on div "Close" at bounding box center [1175, 22] width 20 height 22
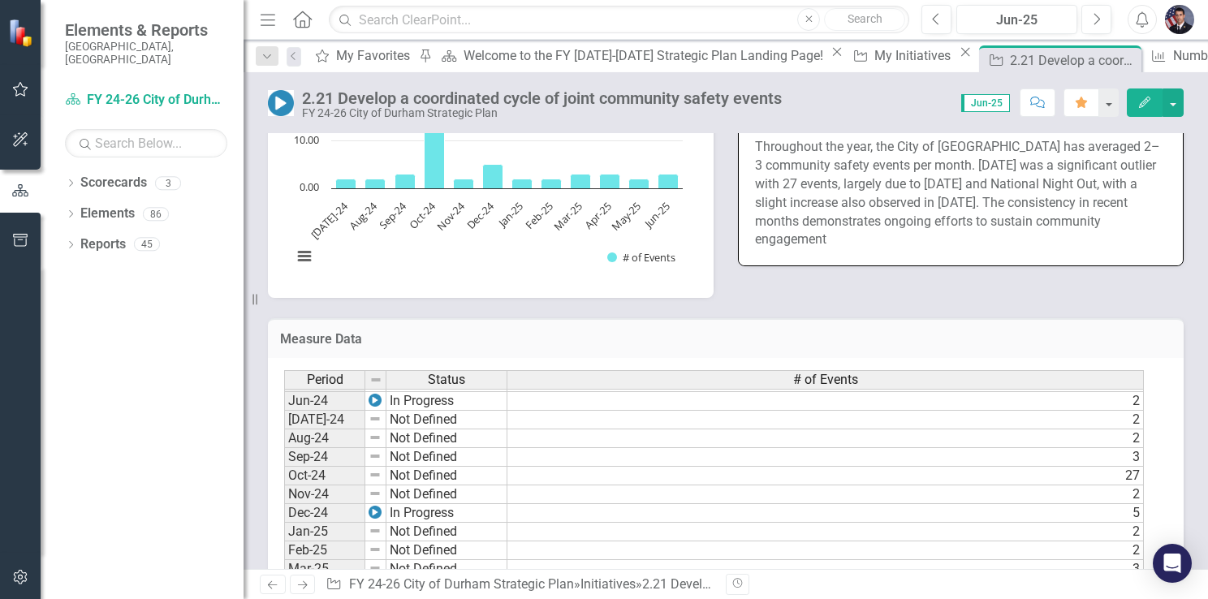
click at [535, 252] on rect "Interactive chart" at bounding box center [487, 159] width 407 height 243
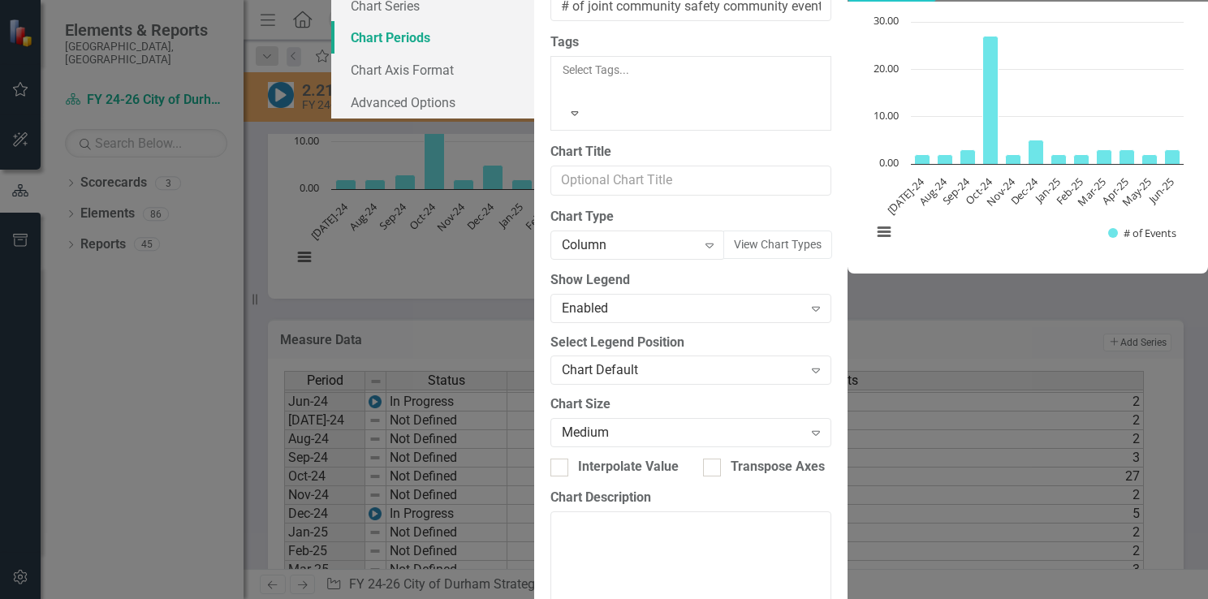
click at [331, 54] on link "Chart Periods" at bounding box center [432, 37] width 203 height 32
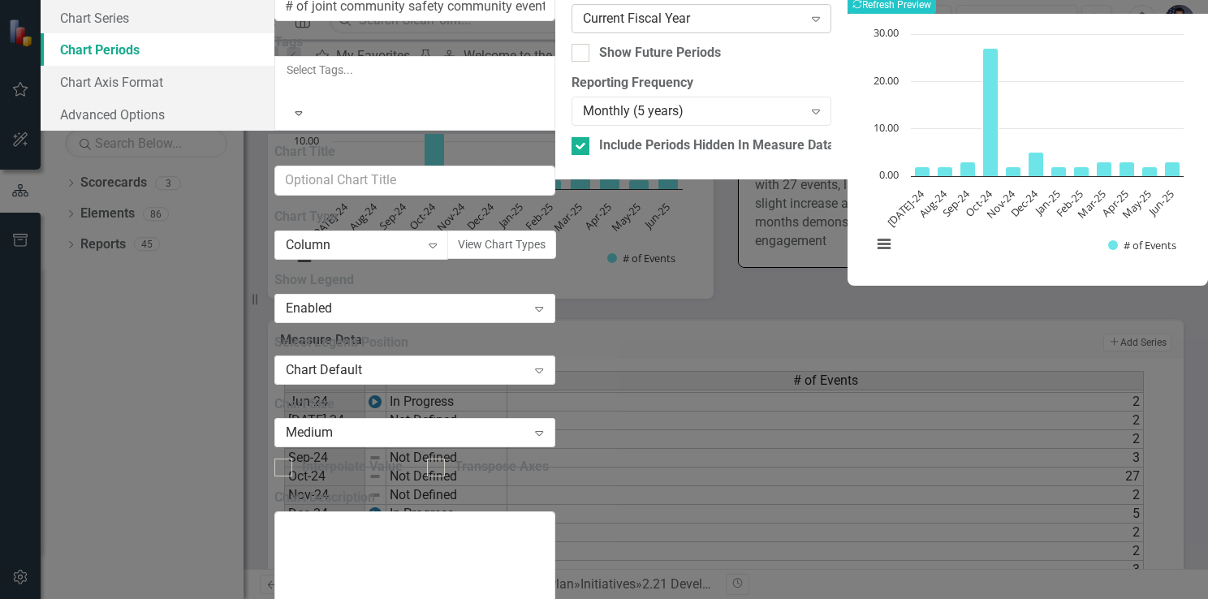
click at [703, 28] on div "Current Fiscal Year" at bounding box center [693, 18] width 220 height 19
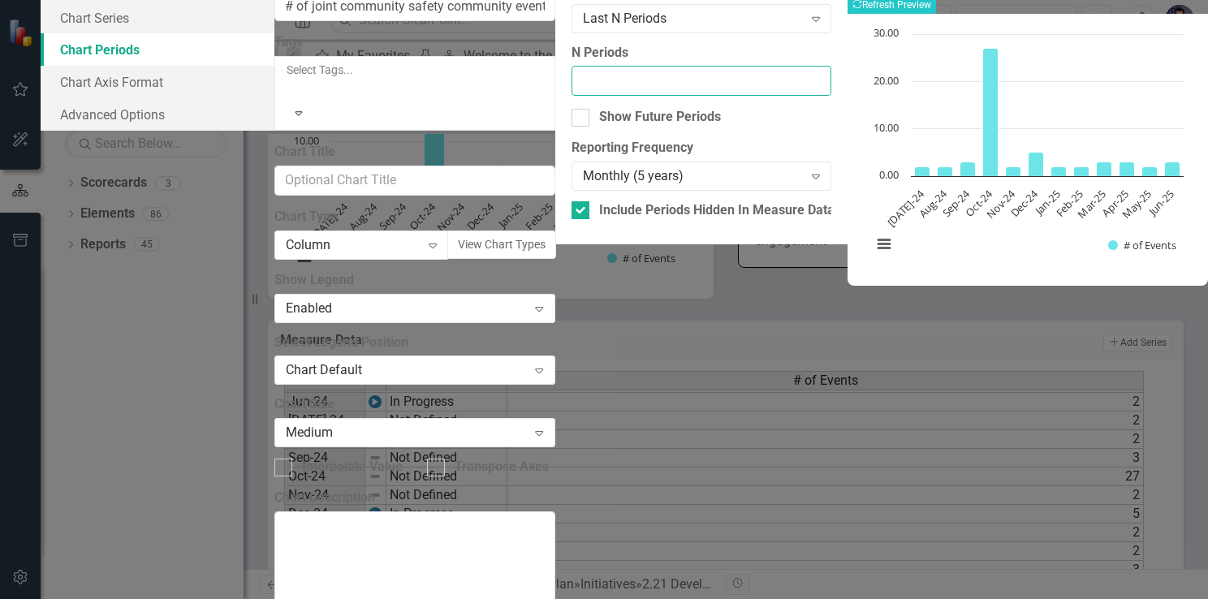
click at [571, 96] on input "N Periods" at bounding box center [701, 81] width 260 height 30
type input "-1"
type input "-2"
click at [789, 96] on input "1" at bounding box center [701, 81] width 260 height 30
click at [788, 96] on input "2" at bounding box center [701, 81] width 260 height 30
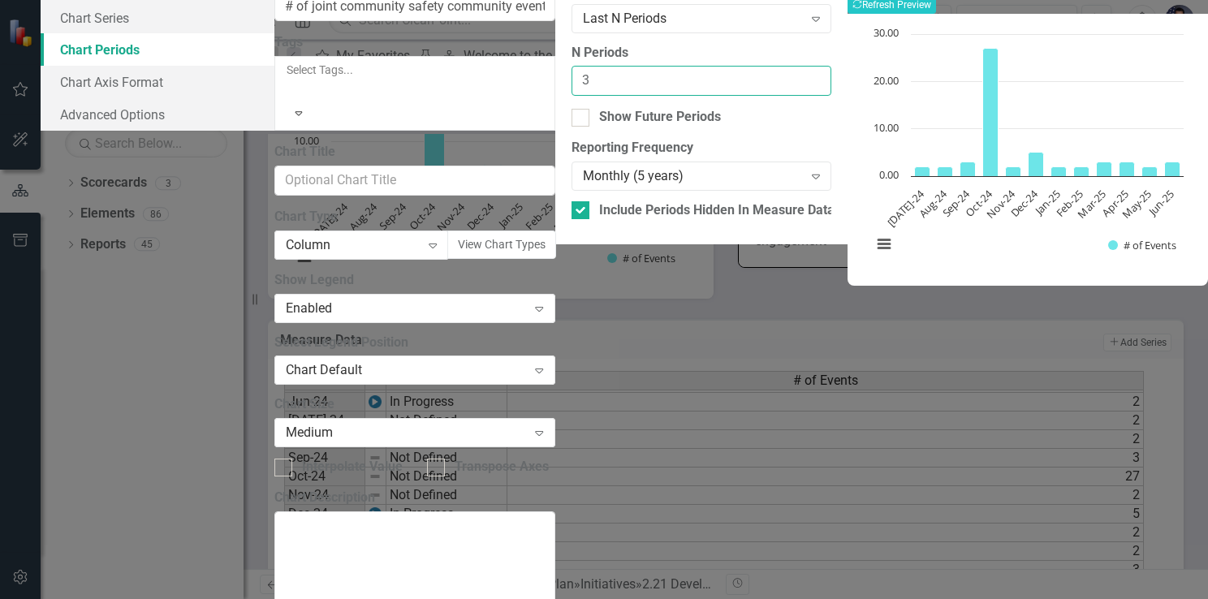
click at [788, 96] on input "3" at bounding box center [701, 81] width 260 height 30
click at [788, 96] on input "4" at bounding box center [701, 81] width 260 height 30
click at [788, 96] on input "5" at bounding box center [701, 81] width 260 height 30
click at [788, 96] on input "6" at bounding box center [701, 81] width 260 height 30
click at [788, 96] on input "7" at bounding box center [701, 81] width 260 height 30
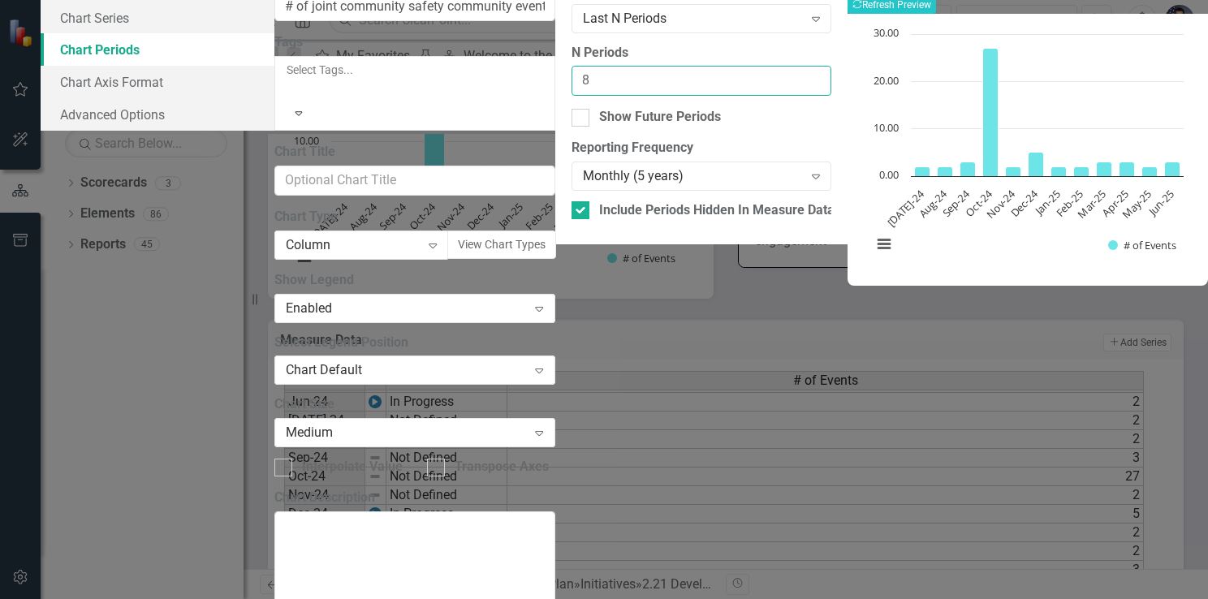
click at [788, 96] on input "8" at bounding box center [701, 81] width 260 height 30
click at [788, 96] on input "9" at bounding box center [701, 81] width 260 height 30
click at [788, 96] on input "10" at bounding box center [701, 81] width 260 height 30
click at [788, 96] on input "11" at bounding box center [701, 81] width 260 height 30
type input "12"
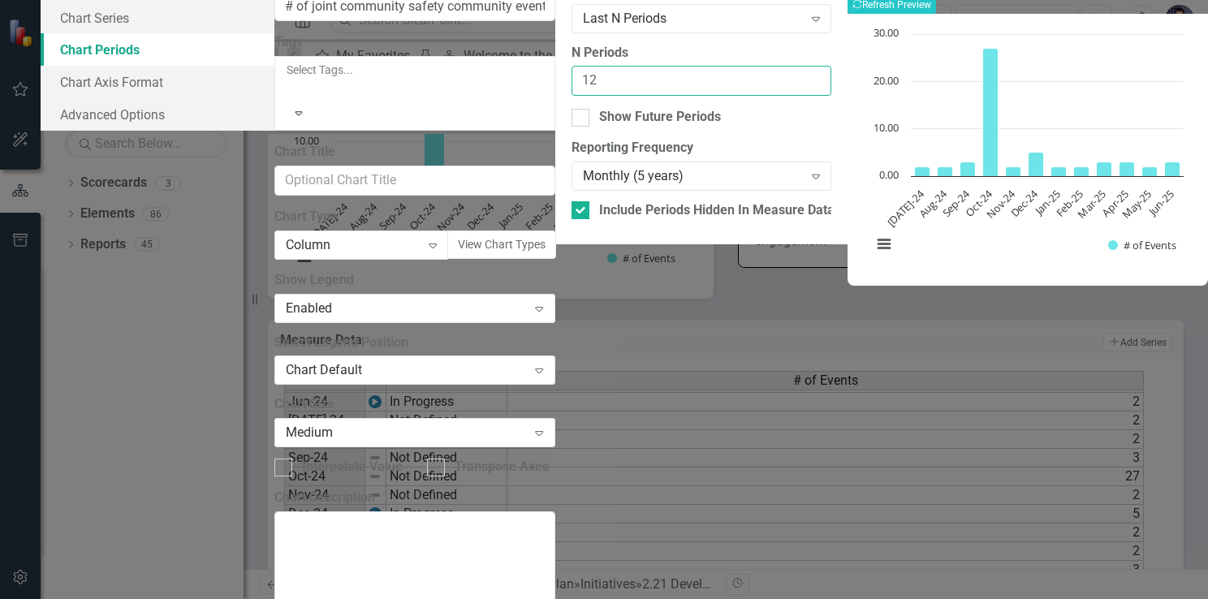
click at [788, 96] on input "12" at bounding box center [701, 81] width 260 height 30
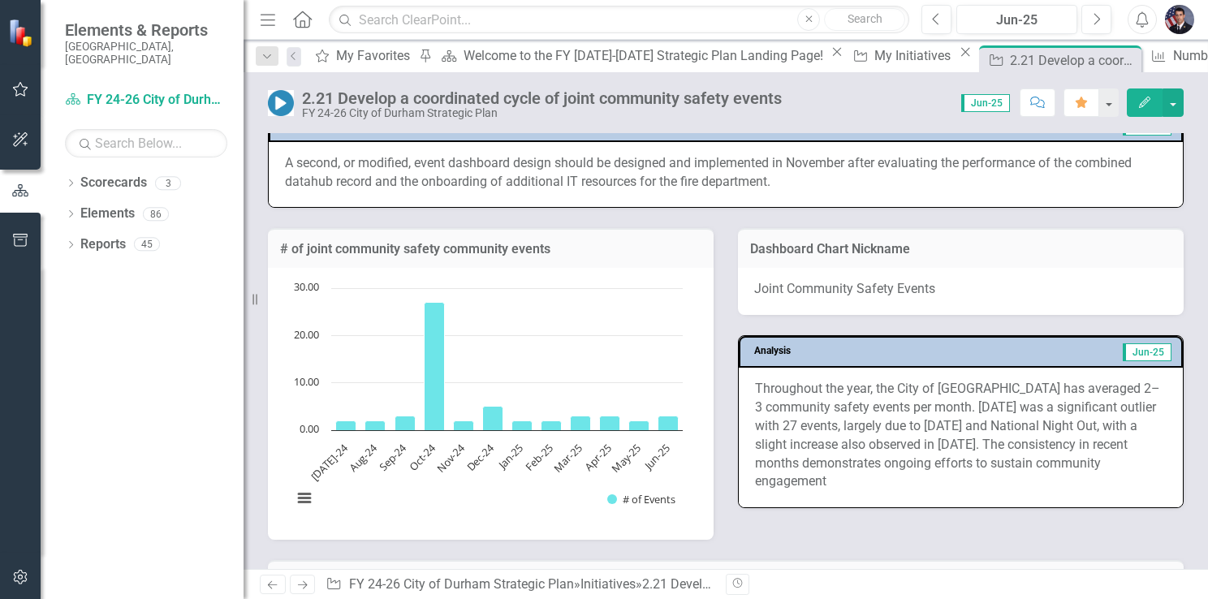
scroll to position [956, 0]
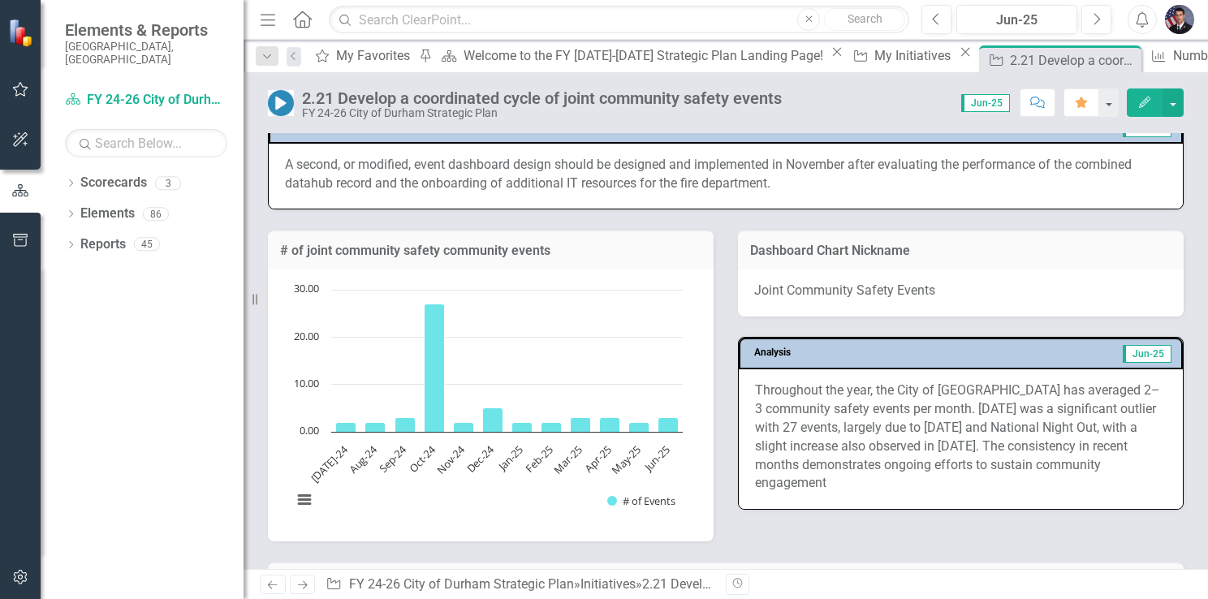
click at [520, 355] on rect "Interactive chart" at bounding box center [487, 403] width 407 height 243
click at [987, 104] on span "Jun-25" at bounding box center [985, 103] width 49 height 18
click at [993, 102] on span "Jun-25" at bounding box center [985, 103] width 49 height 18
drag, startPoint x: 993, startPoint y: 102, endPoint x: 948, endPoint y: 103, distance: 45.5
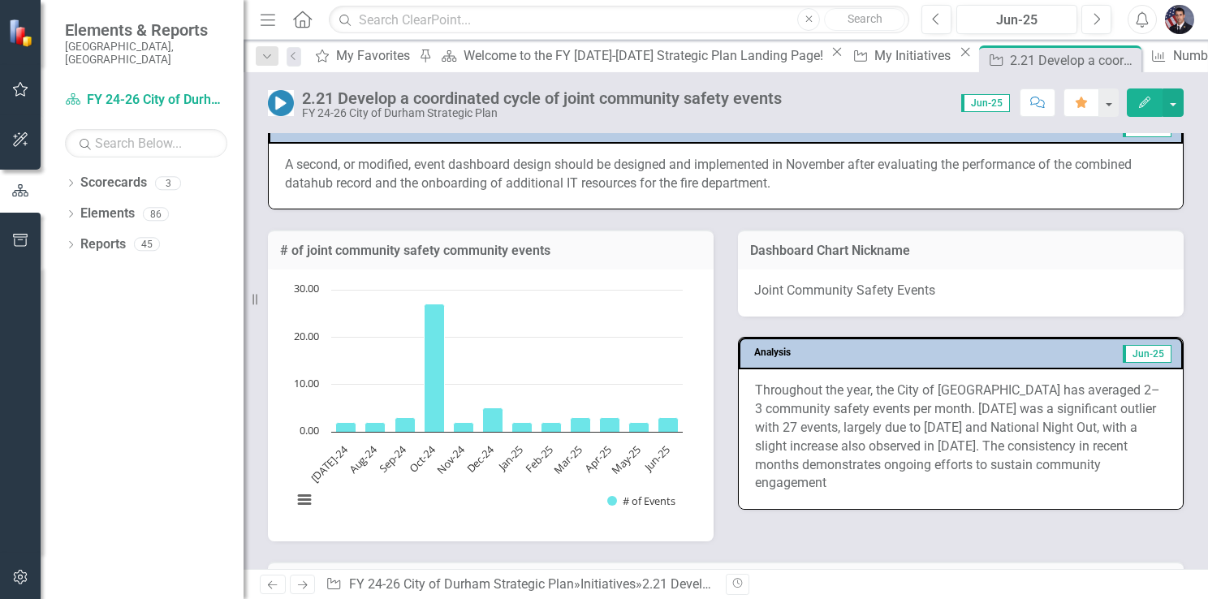
click at [948, 103] on div "Score: 0.00 Jun-25 Completed Comment Favorite Edit" at bounding box center [987, 102] width 394 height 28
click at [1141, 101] on icon "Edit" at bounding box center [1144, 102] width 15 height 11
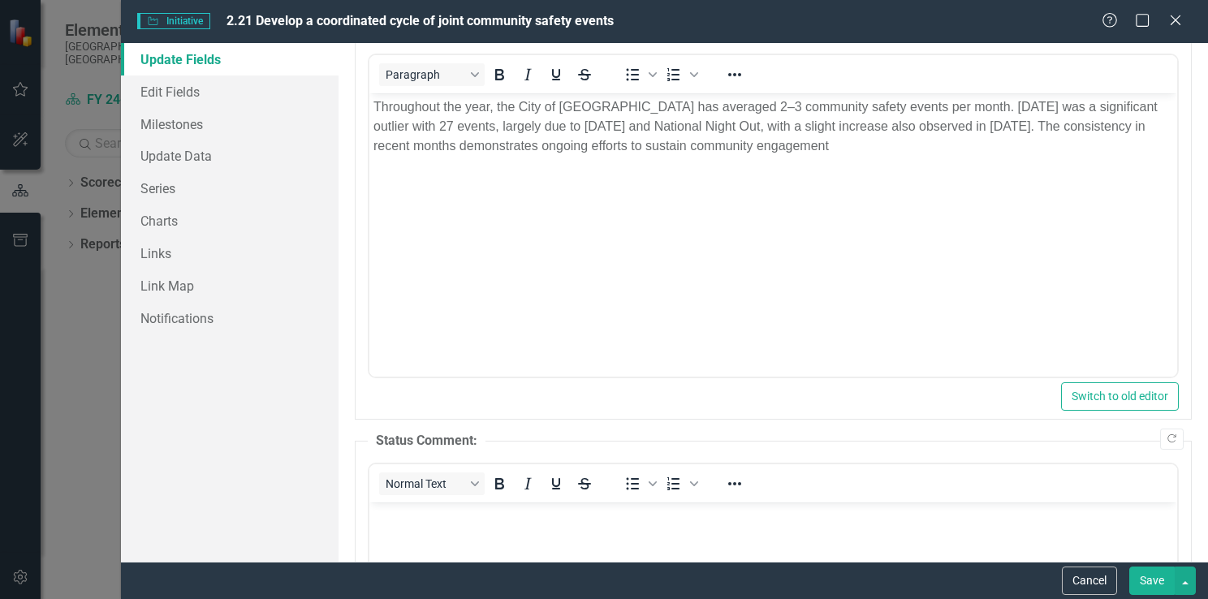
scroll to position [0, 0]
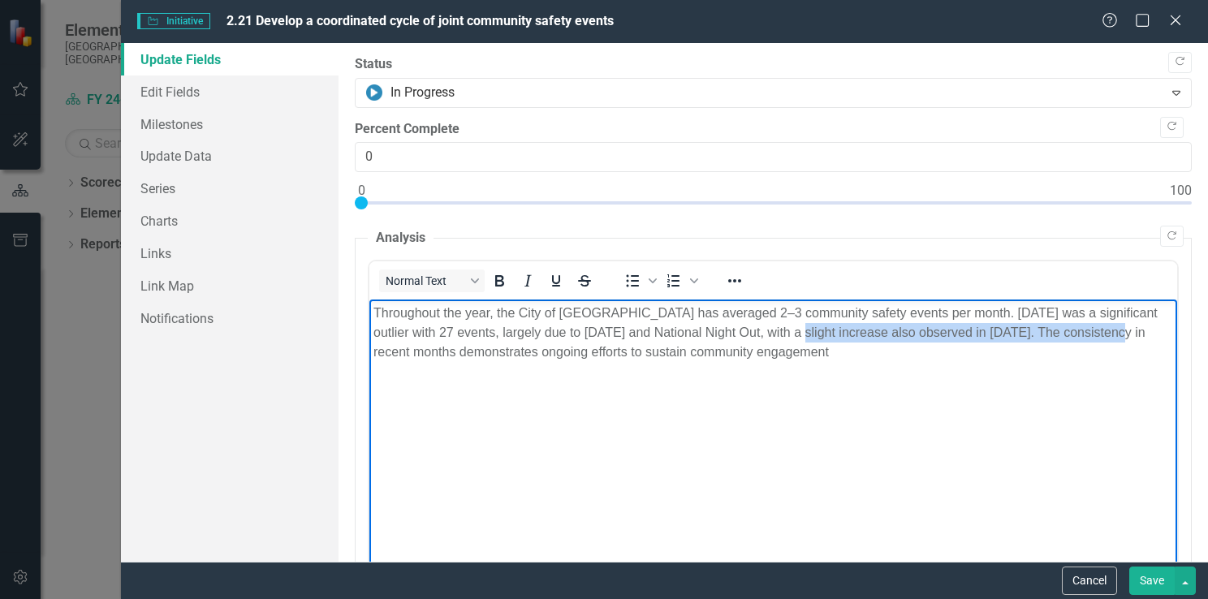
drag, startPoint x: 805, startPoint y: 334, endPoint x: 1125, endPoint y: 334, distance: 319.8
click at [1125, 334] on p "Throughout the year, the City of [GEOGRAPHIC_DATA] has averaged 2–3 community s…" at bounding box center [772, 333] width 799 height 58
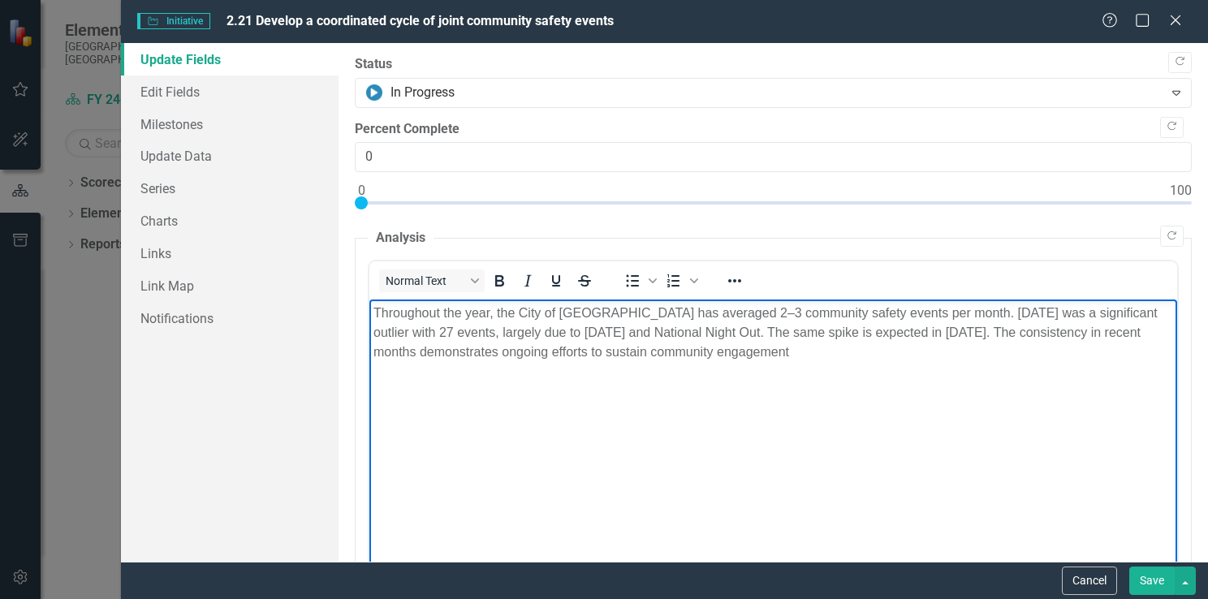
click at [876, 360] on p "Throughout the year, the City of [GEOGRAPHIC_DATA] has averaged 2–3 community s…" at bounding box center [772, 333] width 799 height 58
drag, startPoint x: 461, startPoint y: 330, endPoint x: 502, endPoint y: 333, distance: 40.7
click at [499, 332] on p "Throughout the year, the City of [GEOGRAPHIC_DATA] has averaged 2–3 community s…" at bounding box center [772, 333] width 799 height 58
click at [1152, 582] on button "Save" at bounding box center [1151, 580] width 45 height 28
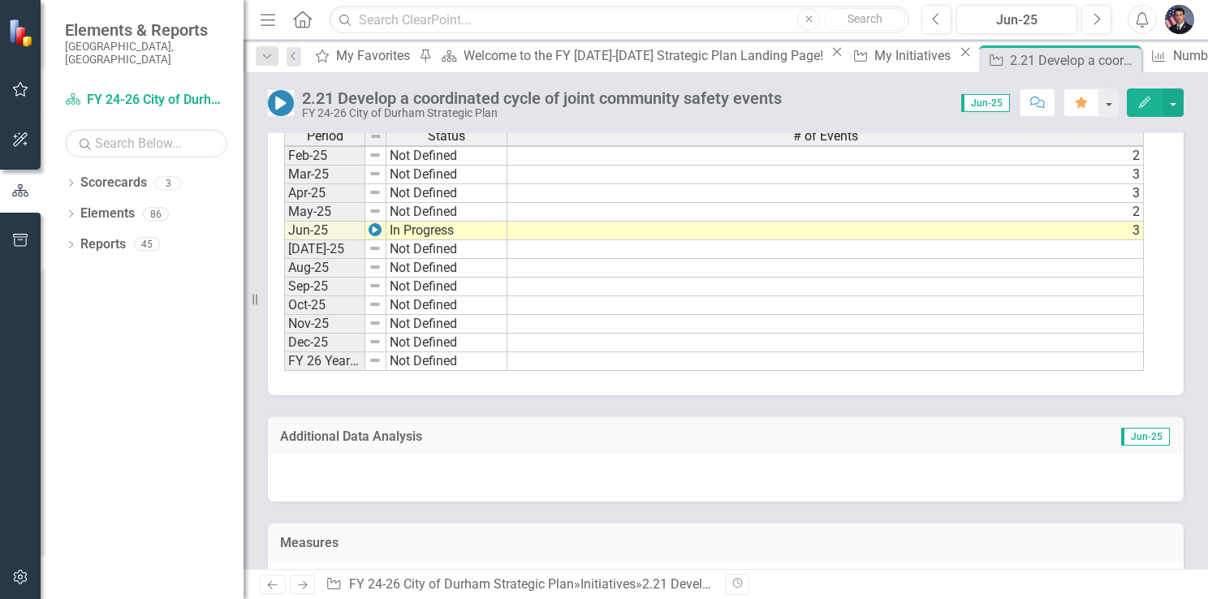
scroll to position [752, 0]
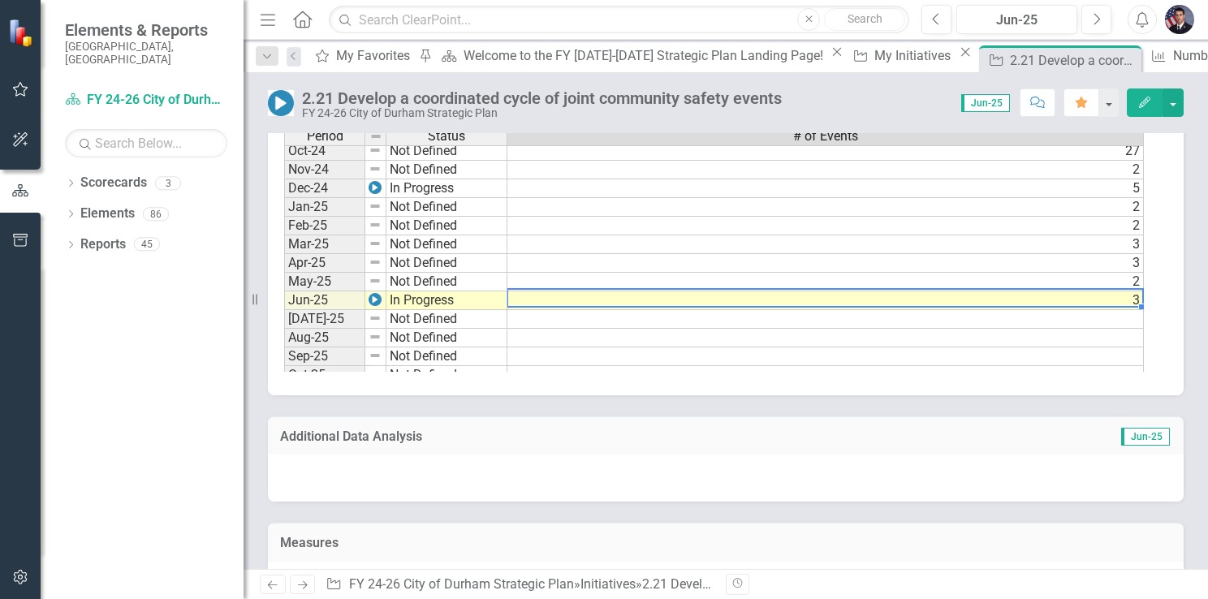
click at [1102, 291] on td "3" at bounding box center [825, 300] width 636 height 19
click at [375, 293] on img at bounding box center [374, 299] width 13 height 13
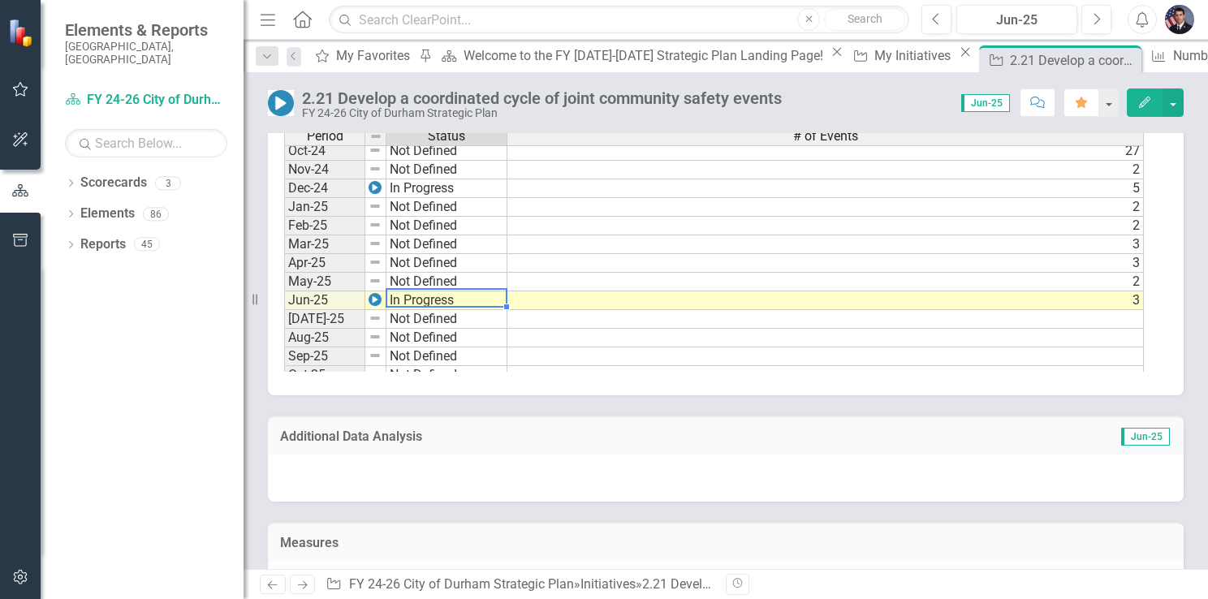
click at [415, 292] on td "In Progress" at bounding box center [446, 300] width 121 height 19
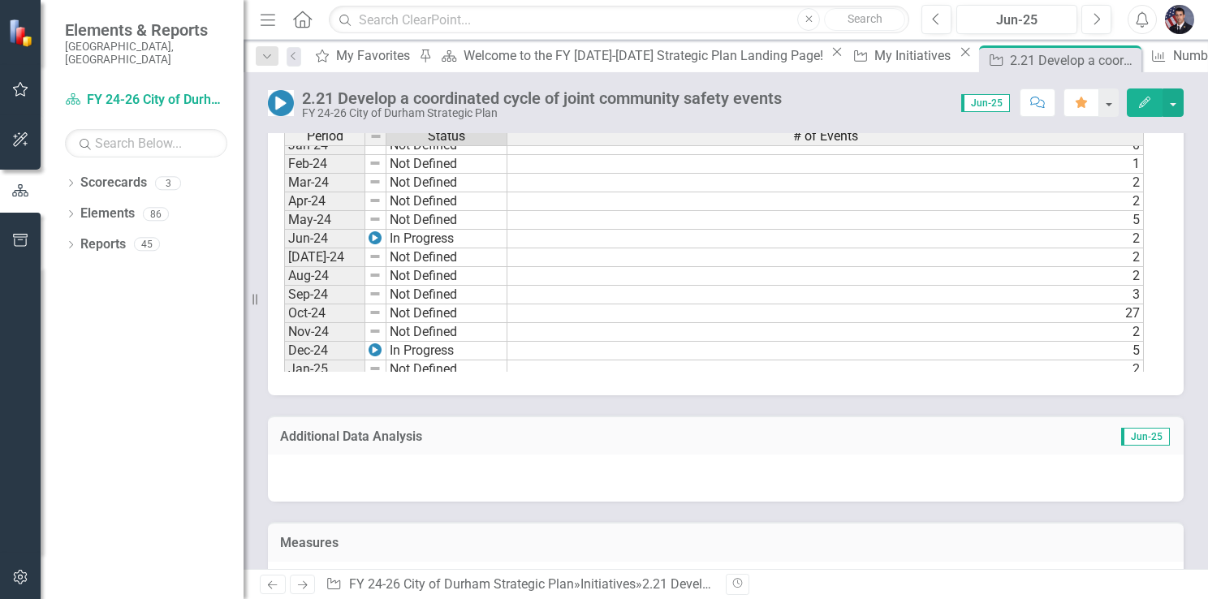
scroll to position [670, 0]
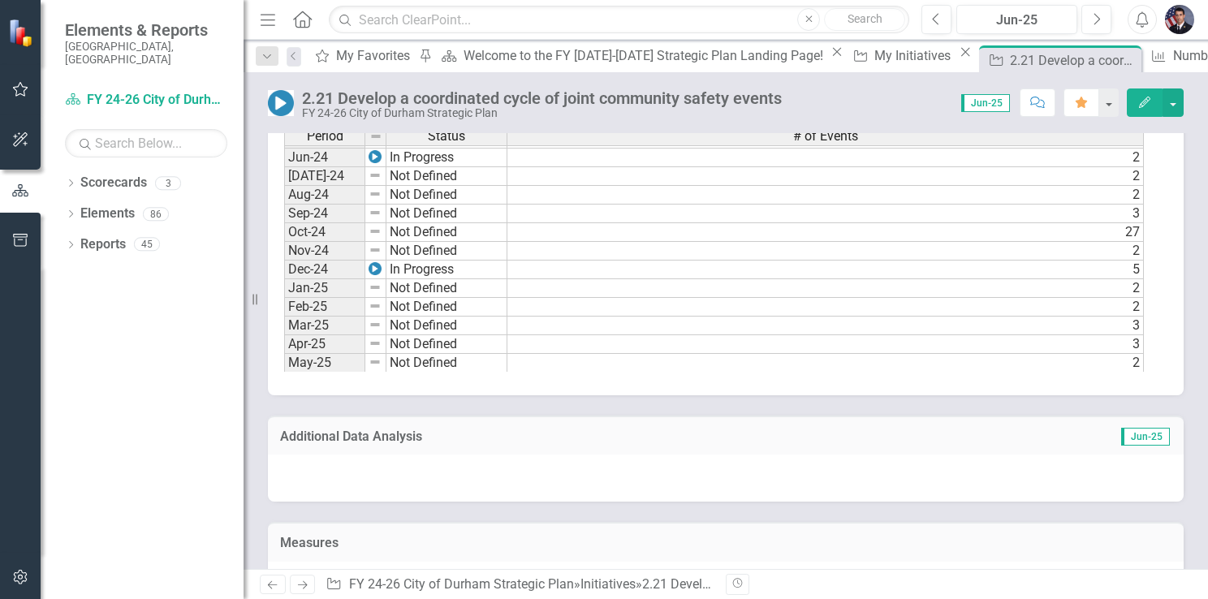
click at [992, 106] on span "Jun-25" at bounding box center [985, 103] width 49 height 18
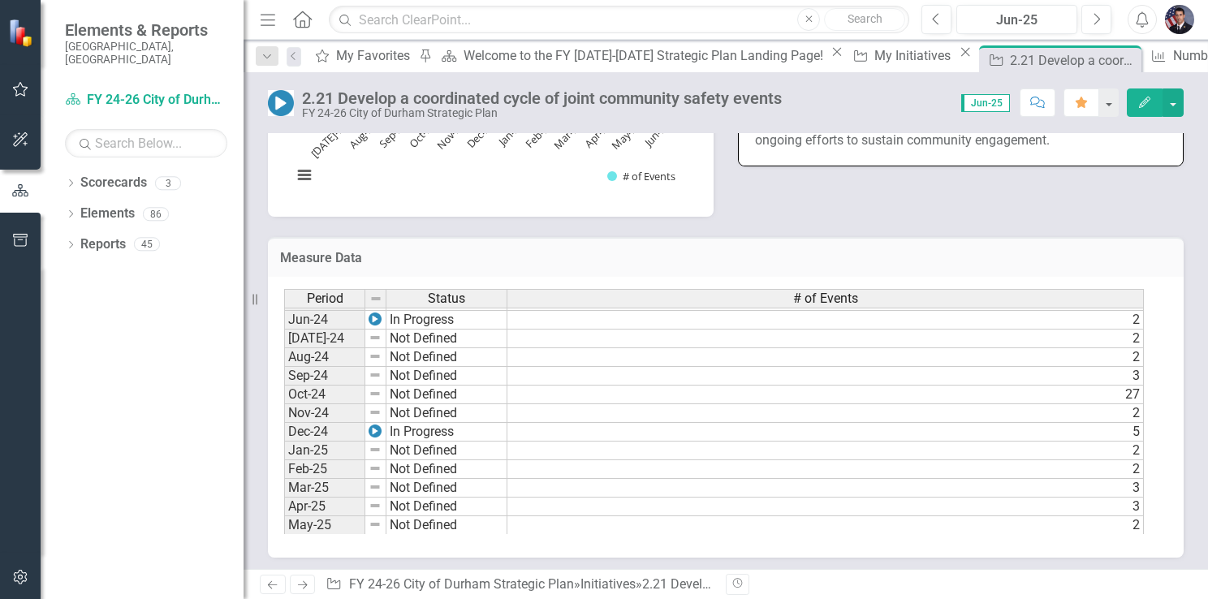
scroll to position [821, 0]
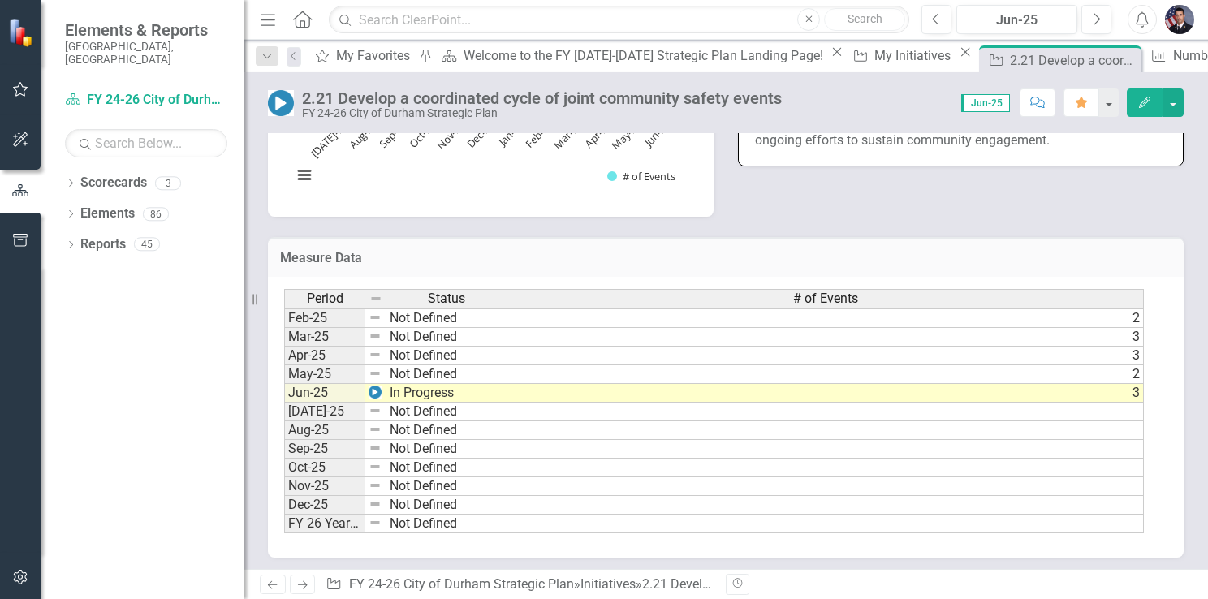
click at [374, 386] on img at bounding box center [374, 392] width 13 height 13
click at [417, 386] on td "In Progress" at bounding box center [446, 393] width 121 height 19
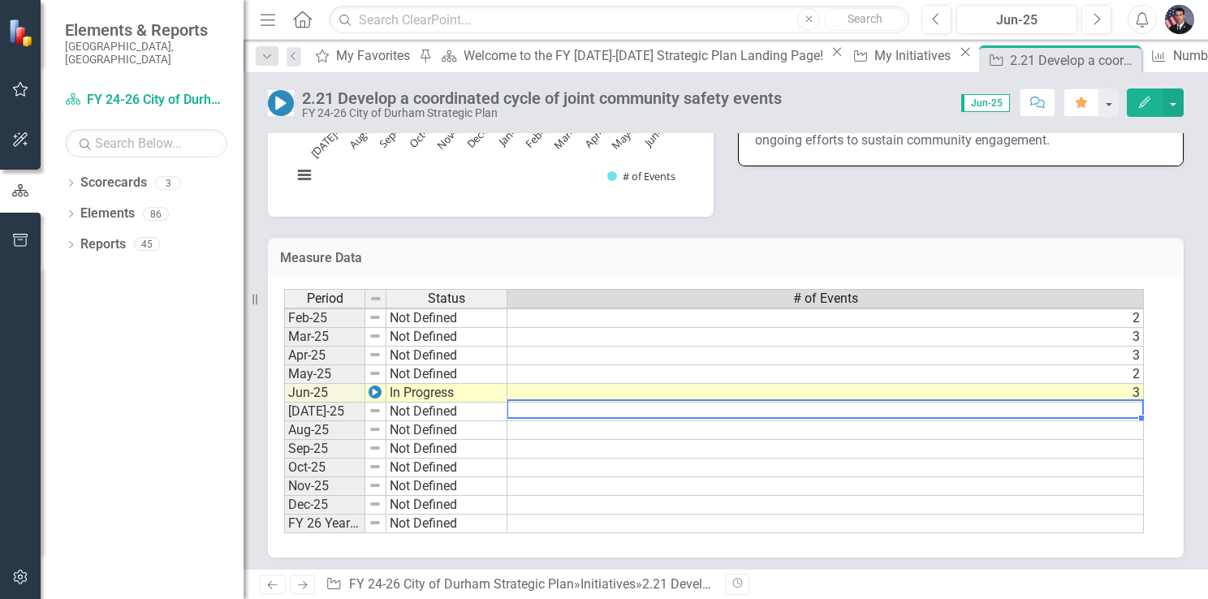
click at [1019, 403] on td at bounding box center [825, 412] width 636 height 19
click at [1075, 403] on td at bounding box center [825, 412] width 636 height 19
click at [1077, 403] on td at bounding box center [825, 412] width 636 height 19
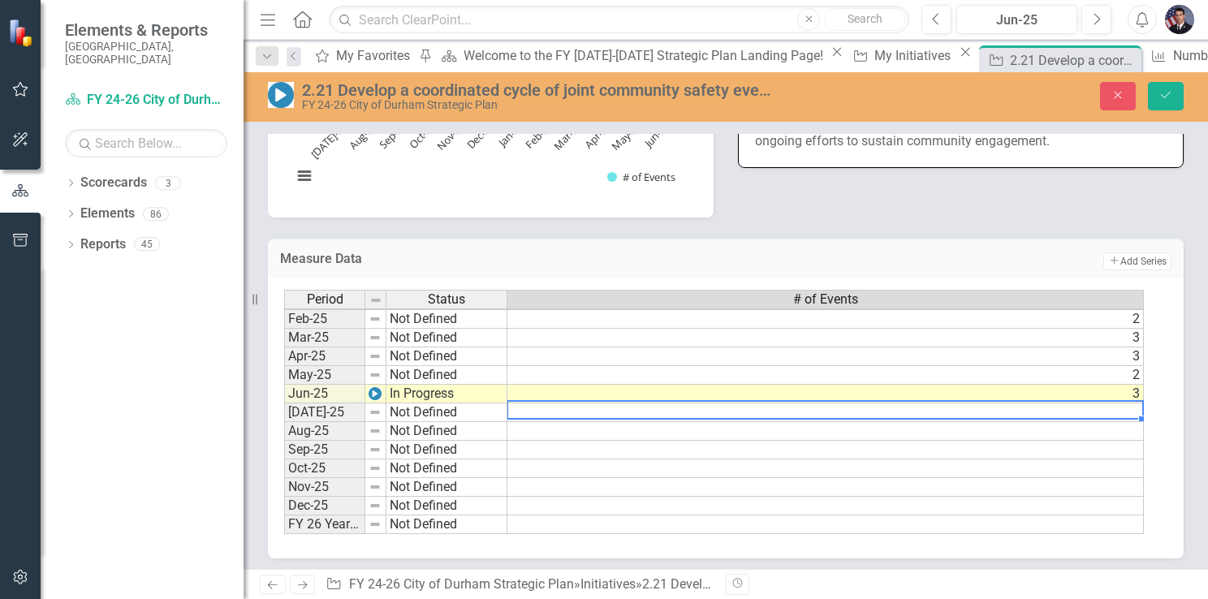
click at [1110, 403] on td at bounding box center [825, 412] width 636 height 19
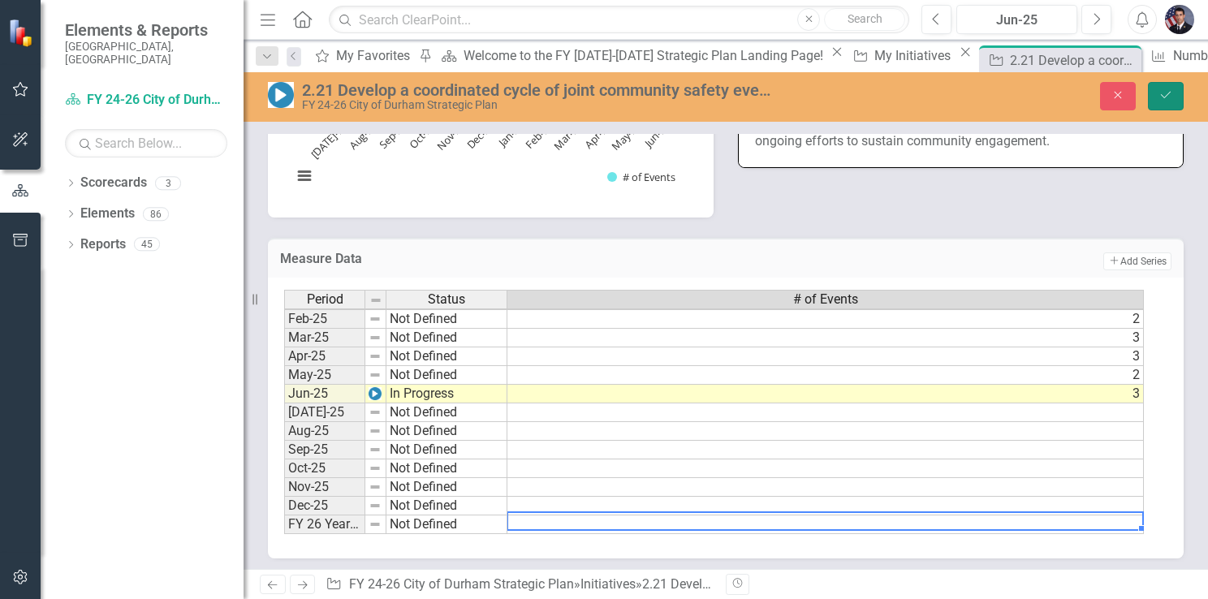
click at [1170, 97] on icon "Save" at bounding box center [1165, 94] width 15 height 11
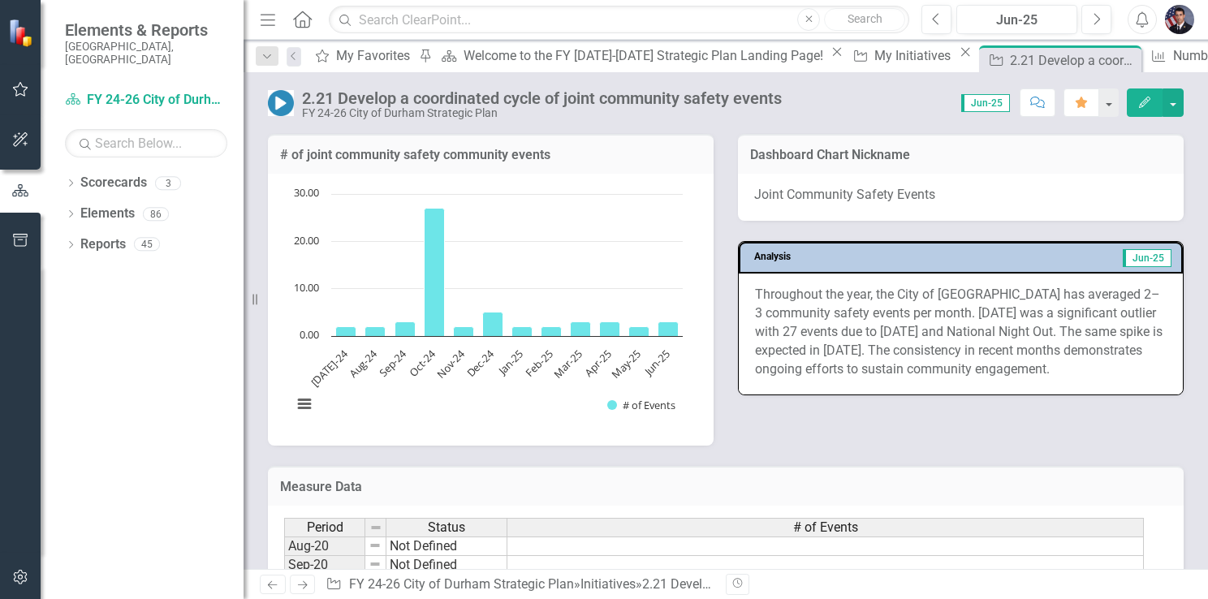
scroll to position [1055, 0]
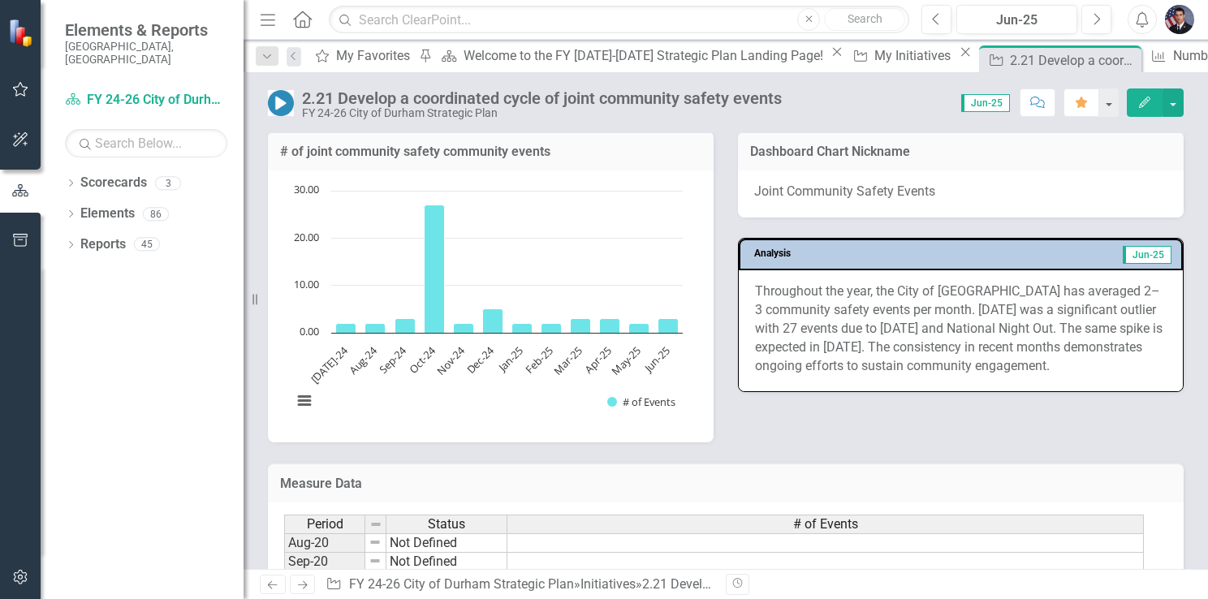
click at [991, 106] on span "Jun-25" at bounding box center [985, 103] width 49 height 18
drag, startPoint x: 991, startPoint y: 106, endPoint x: 978, endPoint y: 99, distance: 14.5
click at [978, 99] on span "Jun-25" at bounding box center [985, 103] width 49 height 18
click at [914, 103] on div "Score: 0.00 Jun-25 Completed Comment Favorite Edit" at bounding box center [987, 102] width 394 height 28
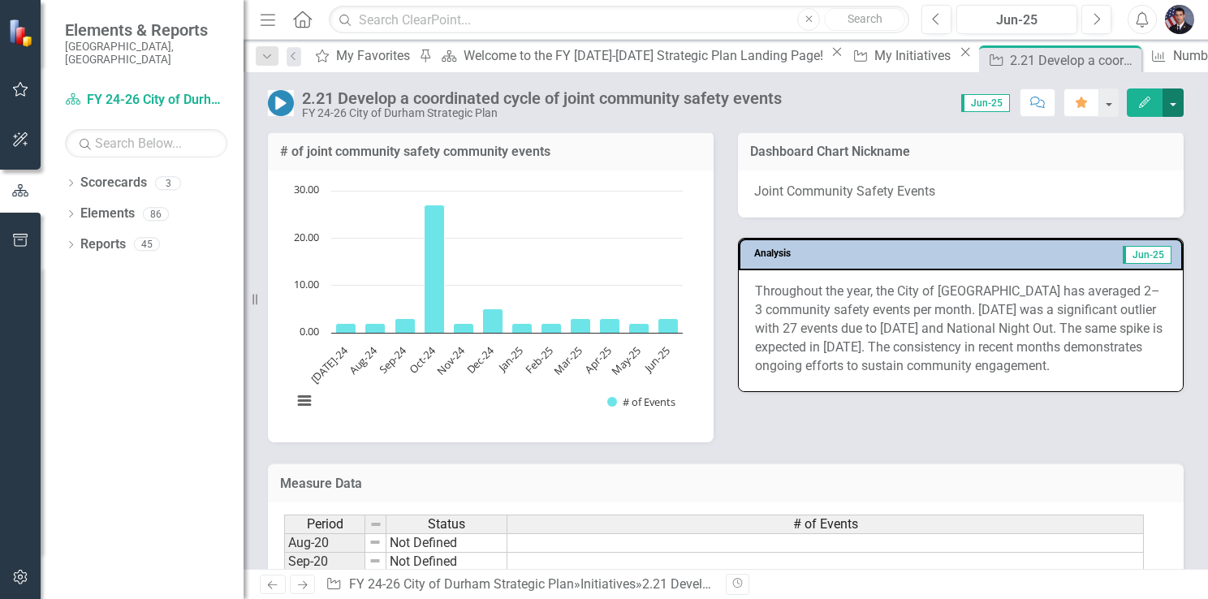
click at [1177, 98] on button "button" at bounding box center [1172, 102] width 21 height 28
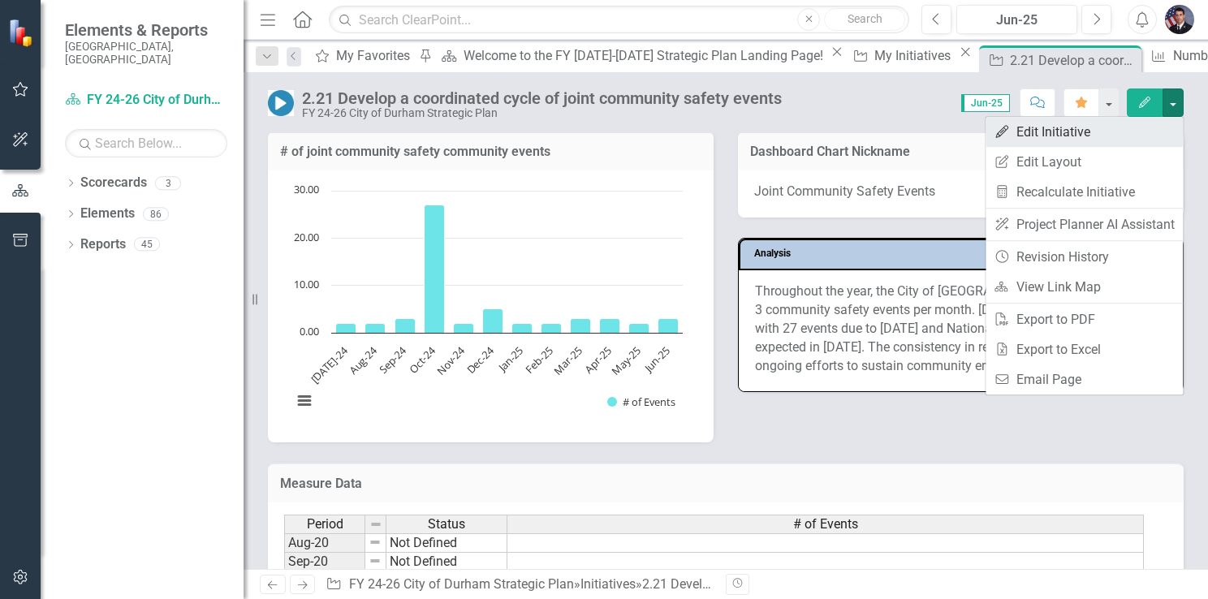
click at [1041, 128] on link "Edit Edit Initiative" at bounding box center [1083, 132] width 197 height 30
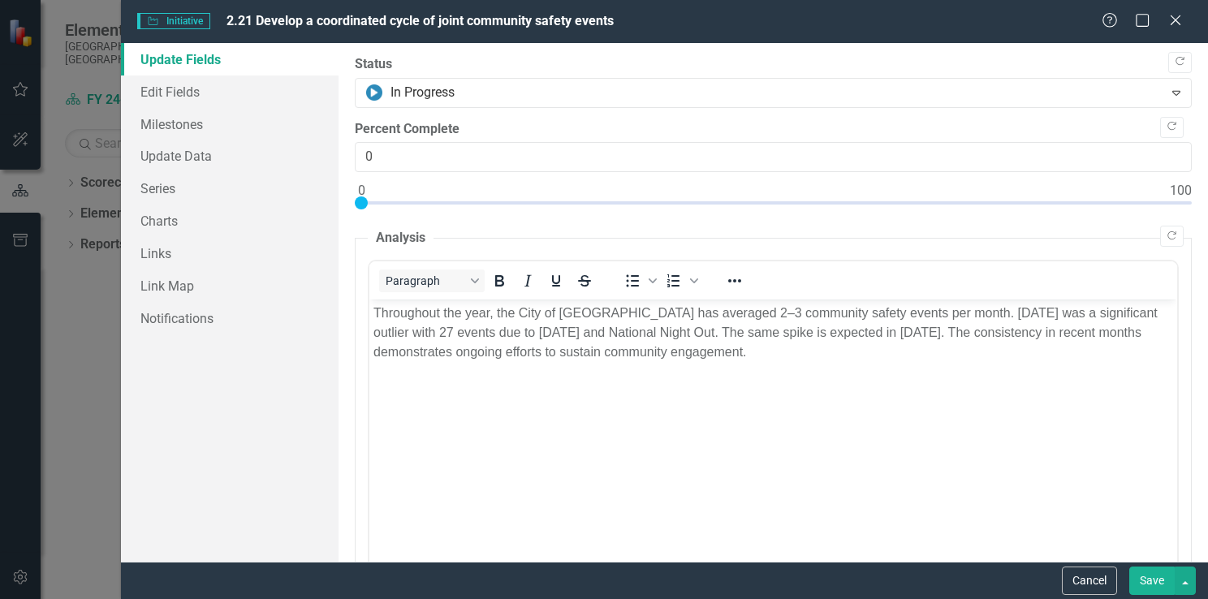
scroll to position [0, 0]
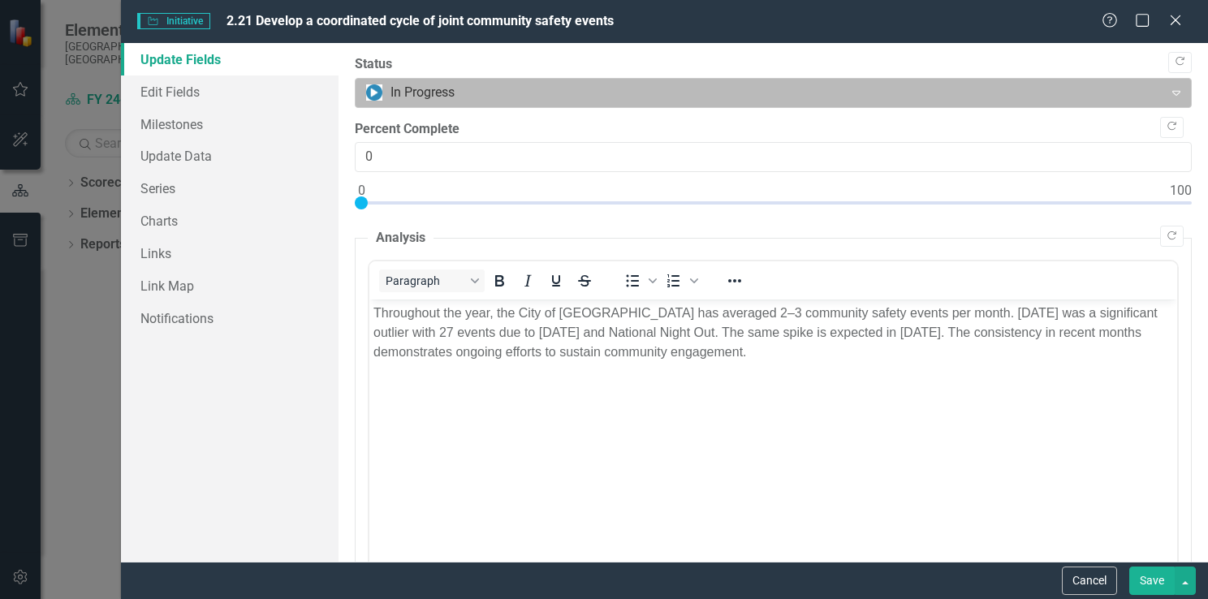
click at [1168, 89] on icon "Expand" at bounding box center [1176, 92] width 16 height 13
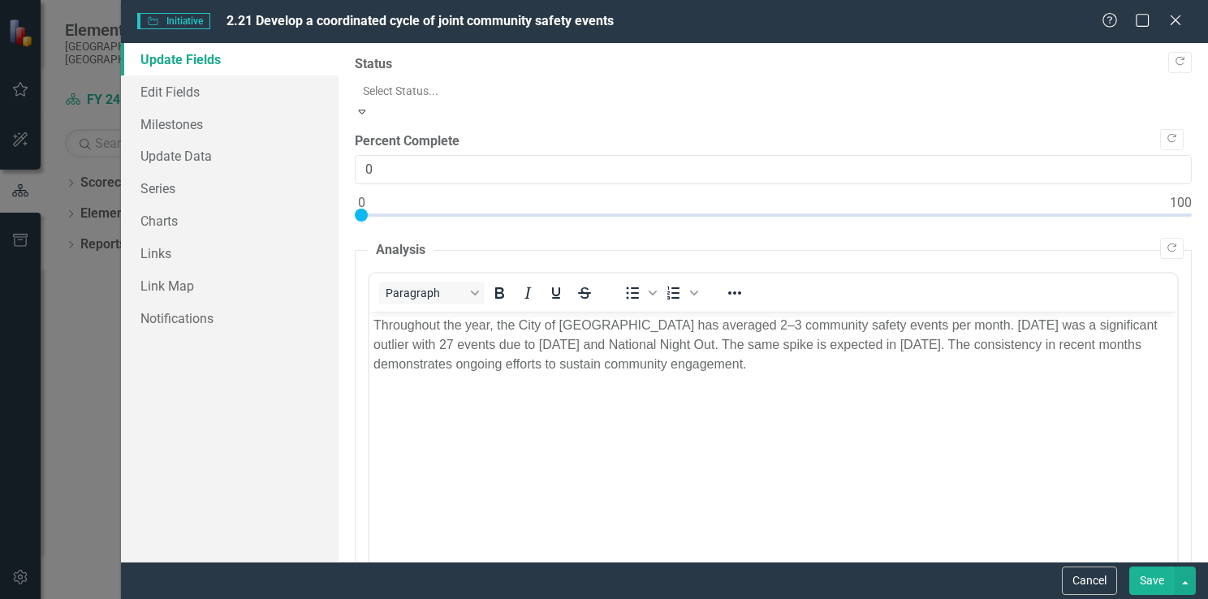
scroll to position [143, 0]
click at [1147, 576] on button "Save" at bounding box center [1151, 580] width 45 height 28
